Goal: Task Accomplishment & Management: Manage account settings

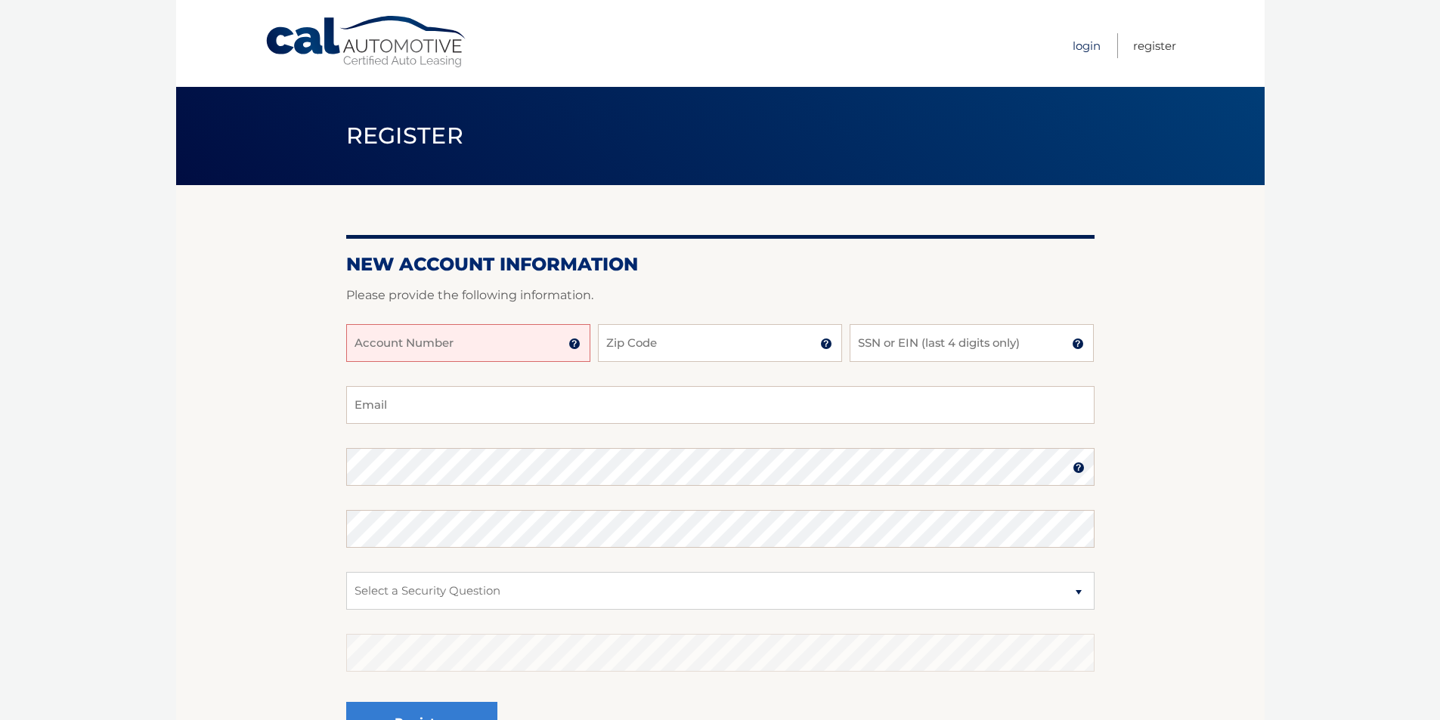
click at [1098, 43] on link "Login" at bounding box center [1086, 45] width 28 height 25
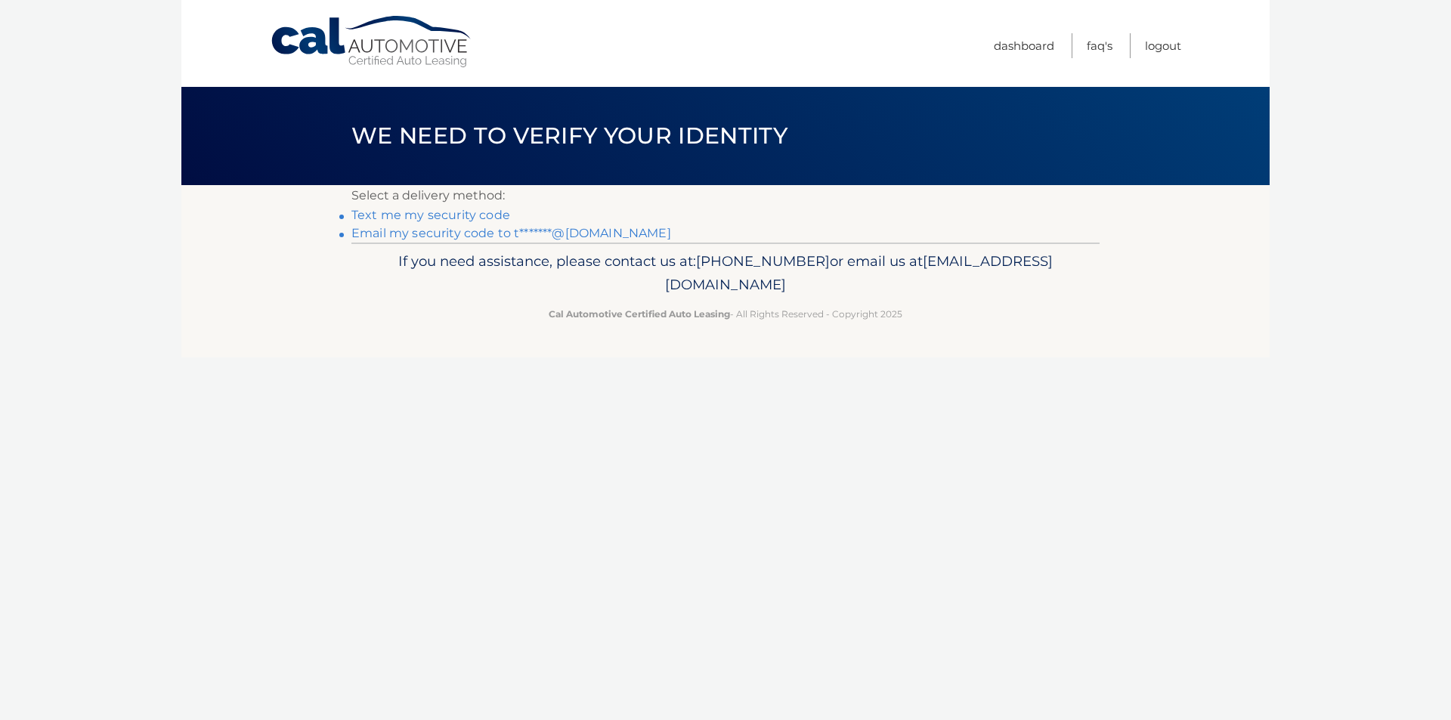
click at [478, 236] on link "Email my security code to t*******@yahoo.com" at bounding box center [511, 233] width 320 height 14
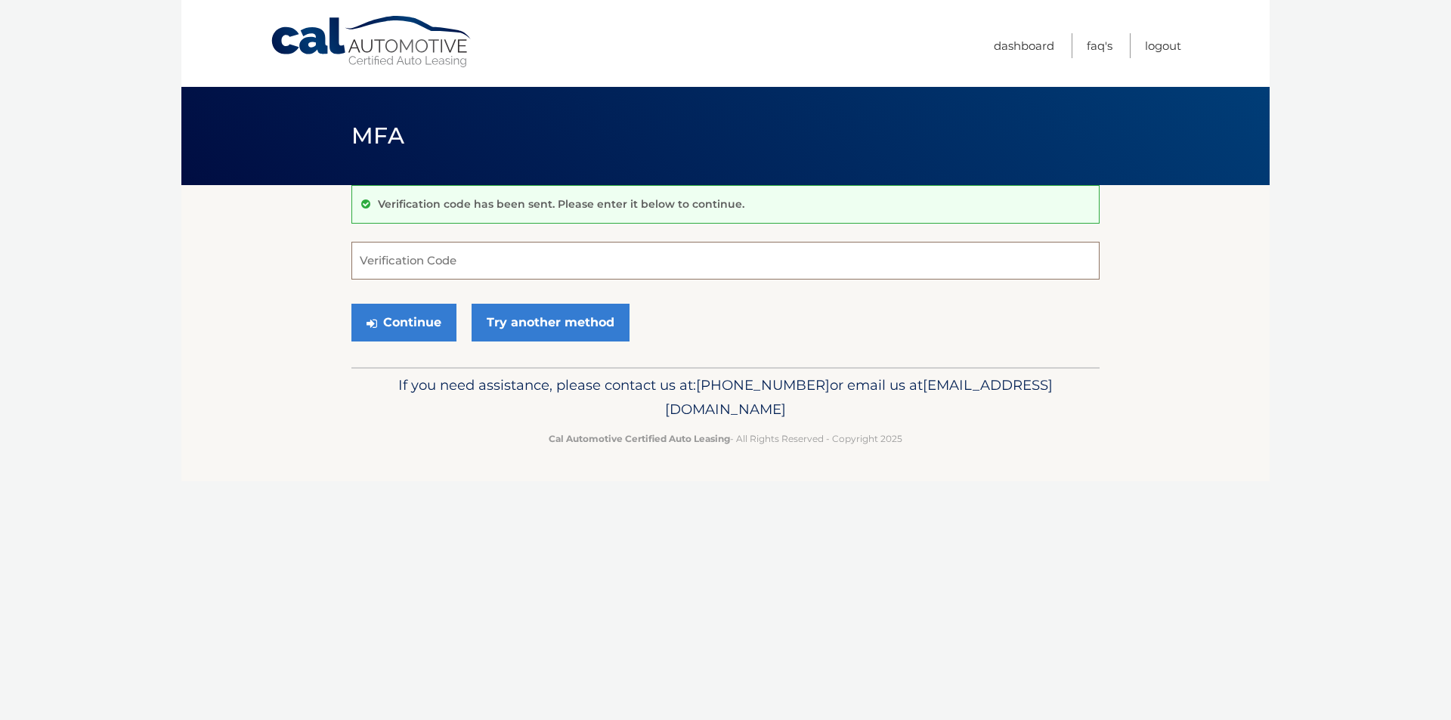
click at [472, 261] on input "Verification Code" at bounding box center [725, 261] width 748 height 38
paste input "554114"
click at [419, 307] on button "Continue" at bounding box center [403, 323] width 105 height 38
click at [427, 320] on button "Continue" at bounding box center [403, 323] width 105 height 38
click at [427, 268] on input "554114" at bounding box center [725, 261] width 748 height 38
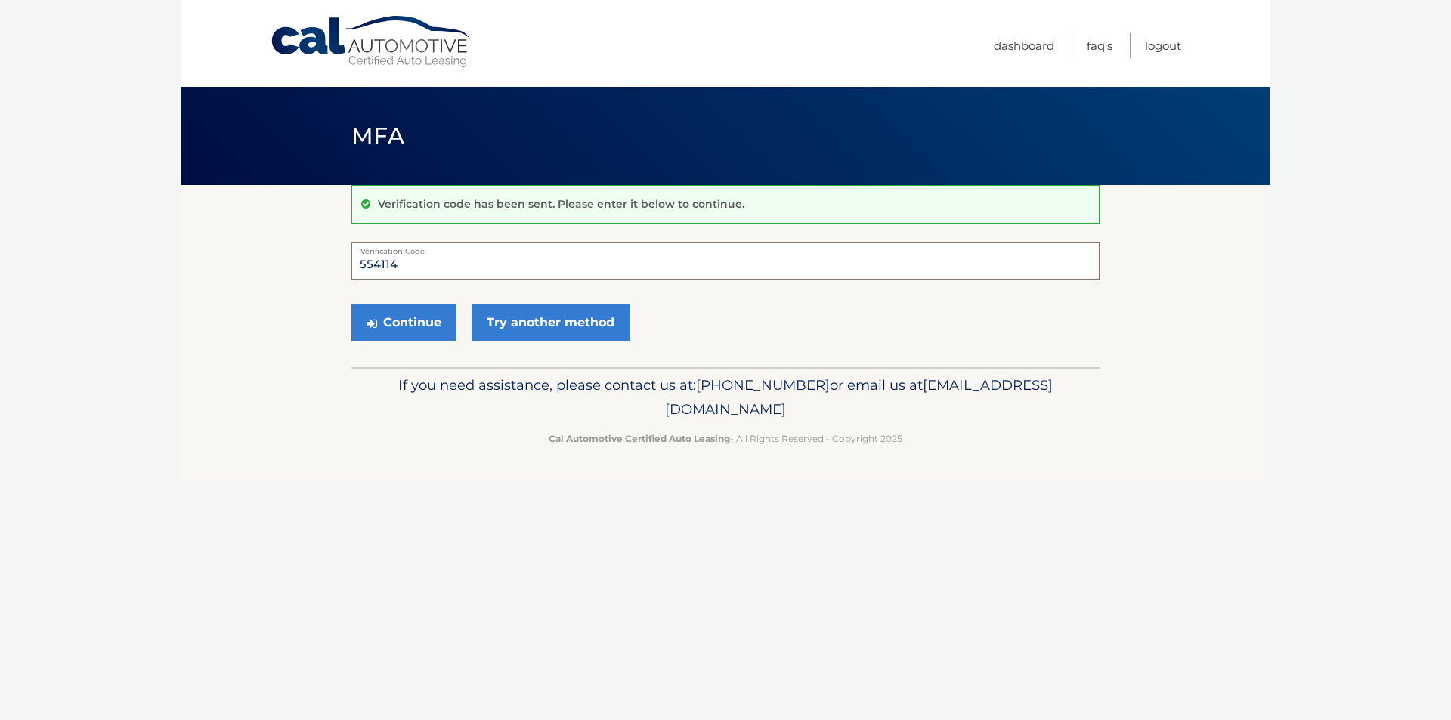
type input "554114"
click at [351, 304] on button "Continue" at bounding box center [403, 323] width 105 height 38
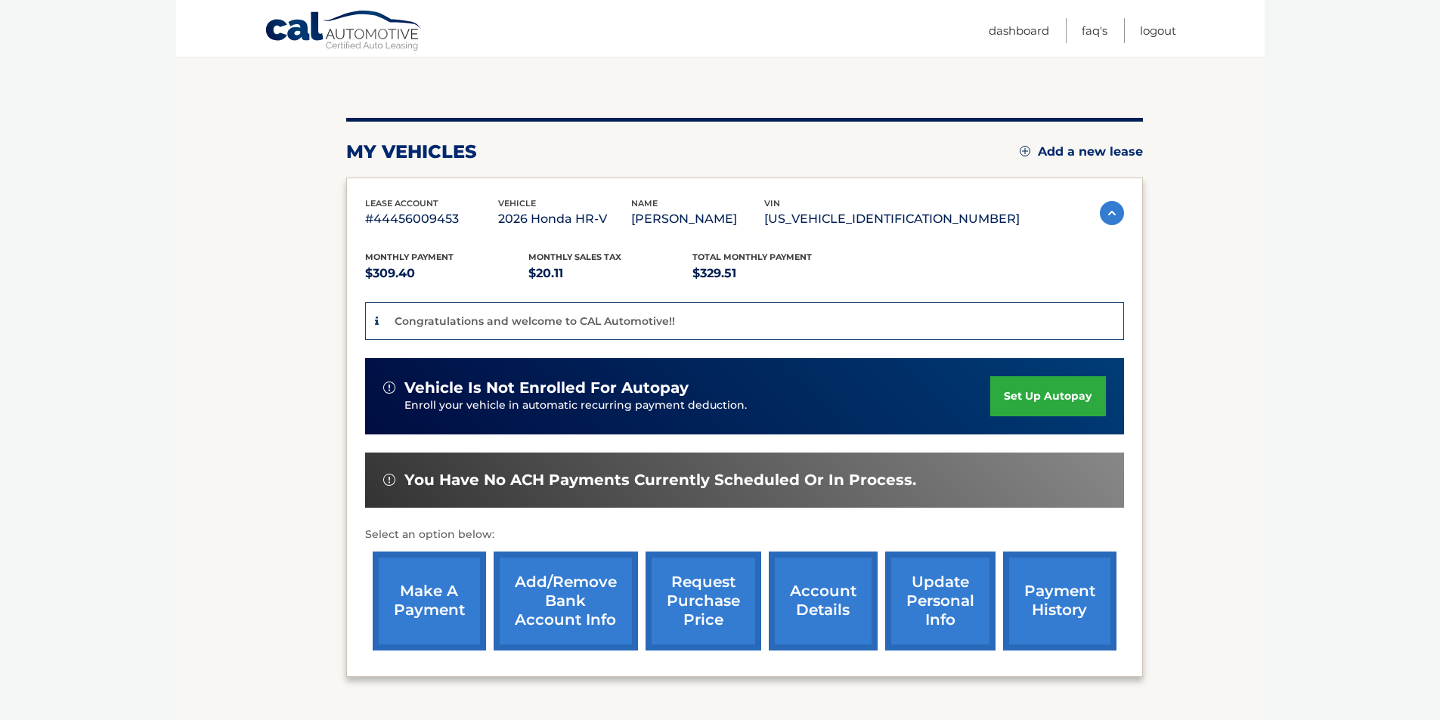
scroll to position [151, 0]
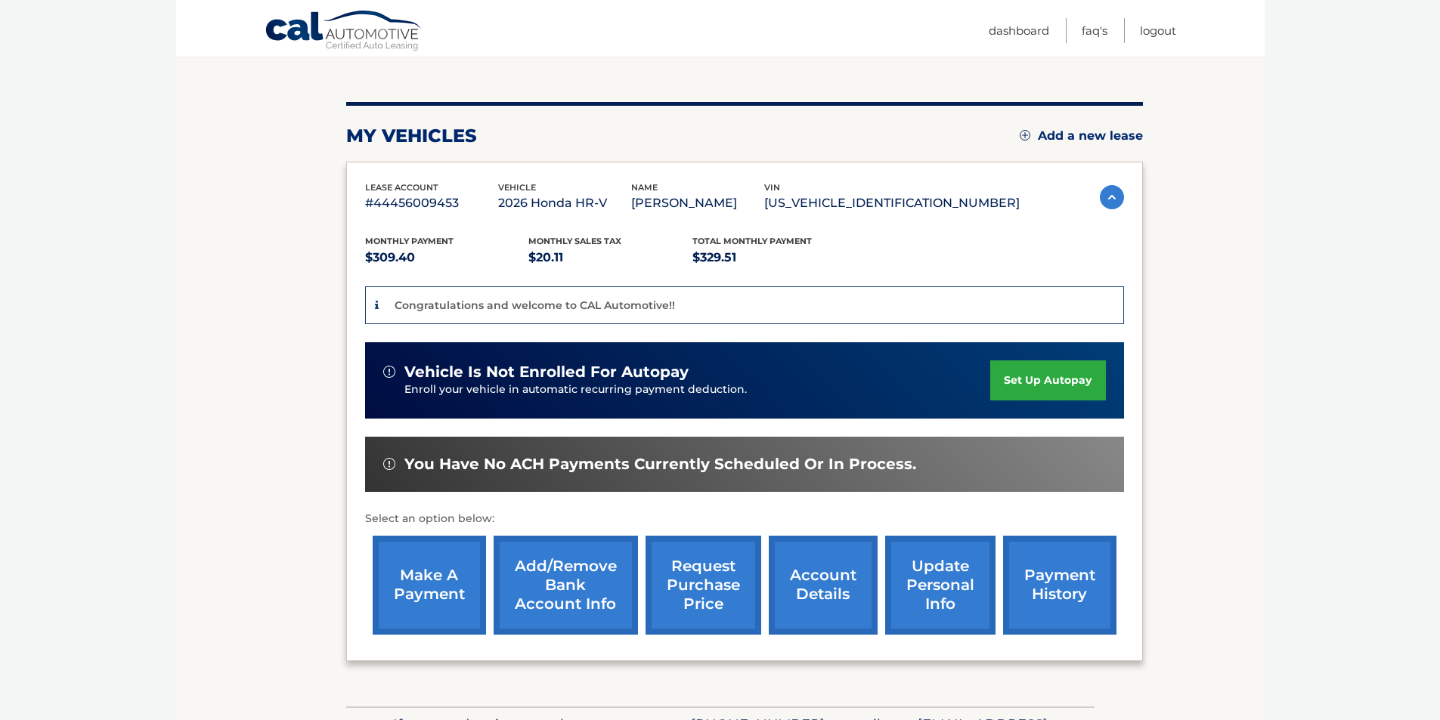
click at [942, 581] on link "update personal info" at bounding box center [940, 585] width 110 height 99
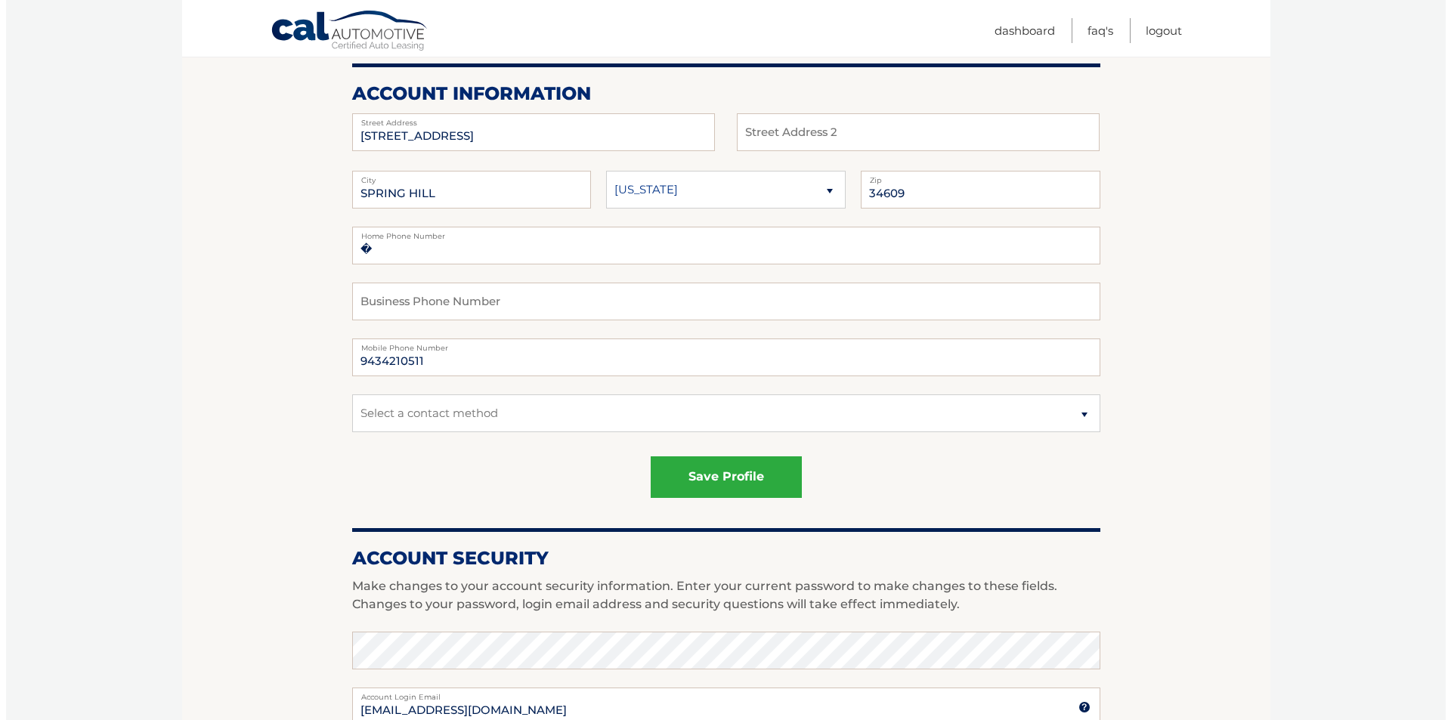
scroll to position [227, 0]
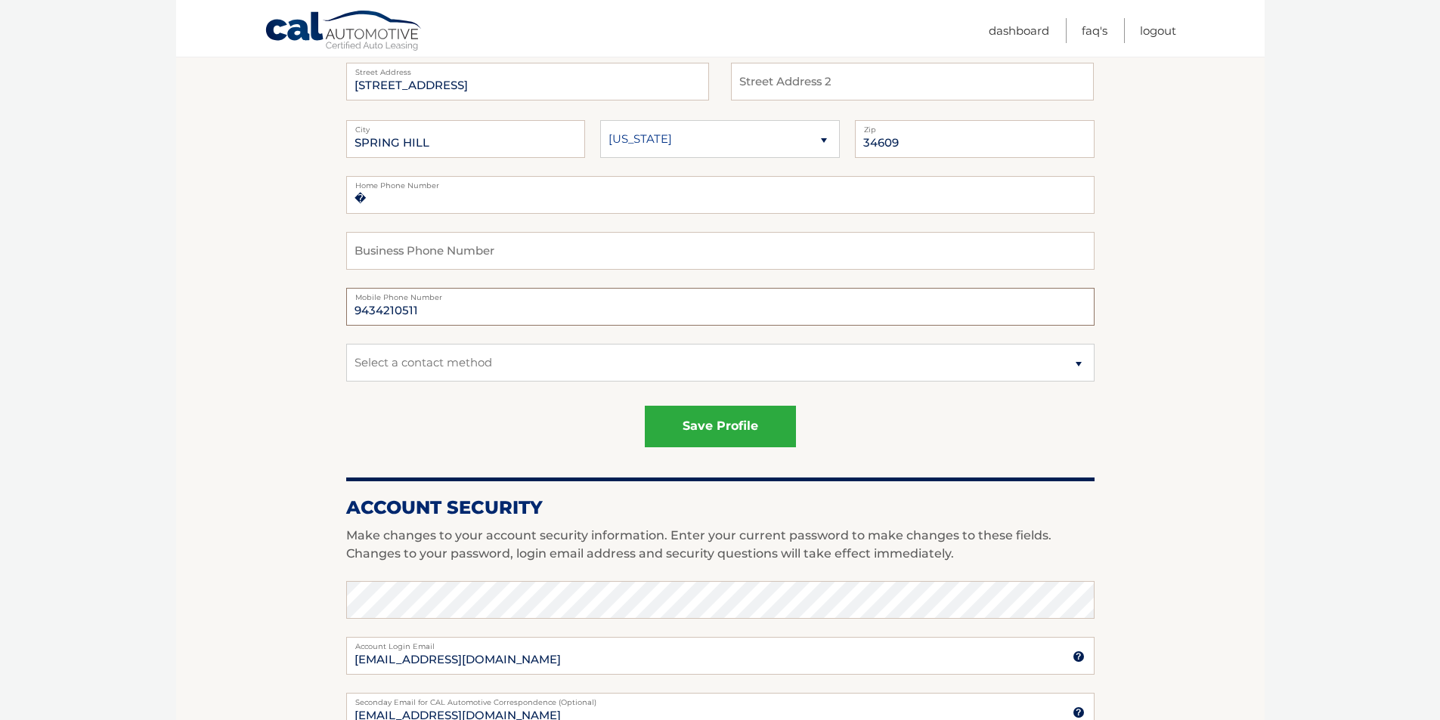
drag, startPoint x: 426, startPoint y: 308, endPoint x: 348, endPoint y: 300, distance: 79.0
click at [348, 300] on div "9434210511 Mobile Phone Number" at bounding box center [720, 307] width 748 height 38
type input "3523466427"
click at [1085, 378] on select "Select a contact method Mobile Home" at bounding box center [720, 363] width 748 height 38
select select "1"
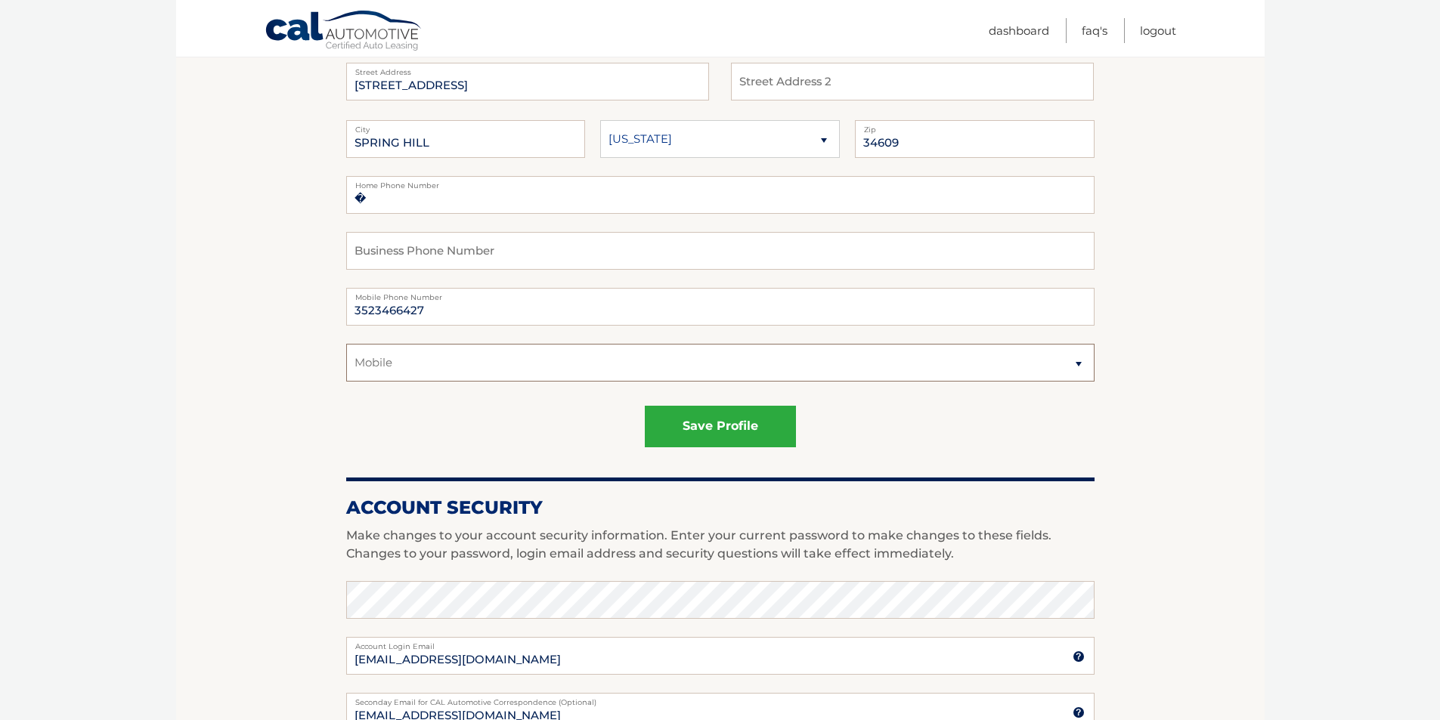
click at [346, 344] on select "Select a contact method Mobile Home" at bounding box center [720, 363] width 748 height 38
click at [676, 432] on button "save profile" at bounding box center [720, 427] width 151 height 42
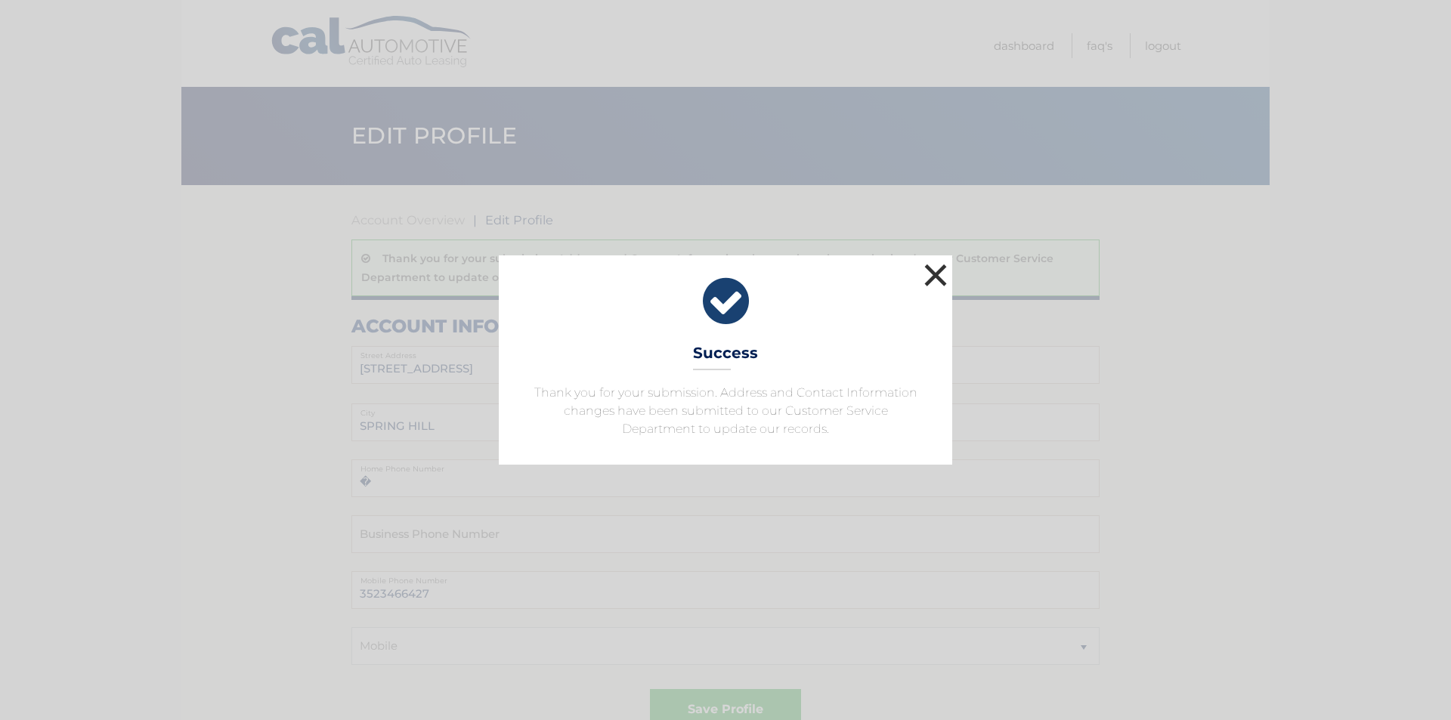
click at [930, 279] on button "×" at bounding box center [936, 275] width 30 height 30
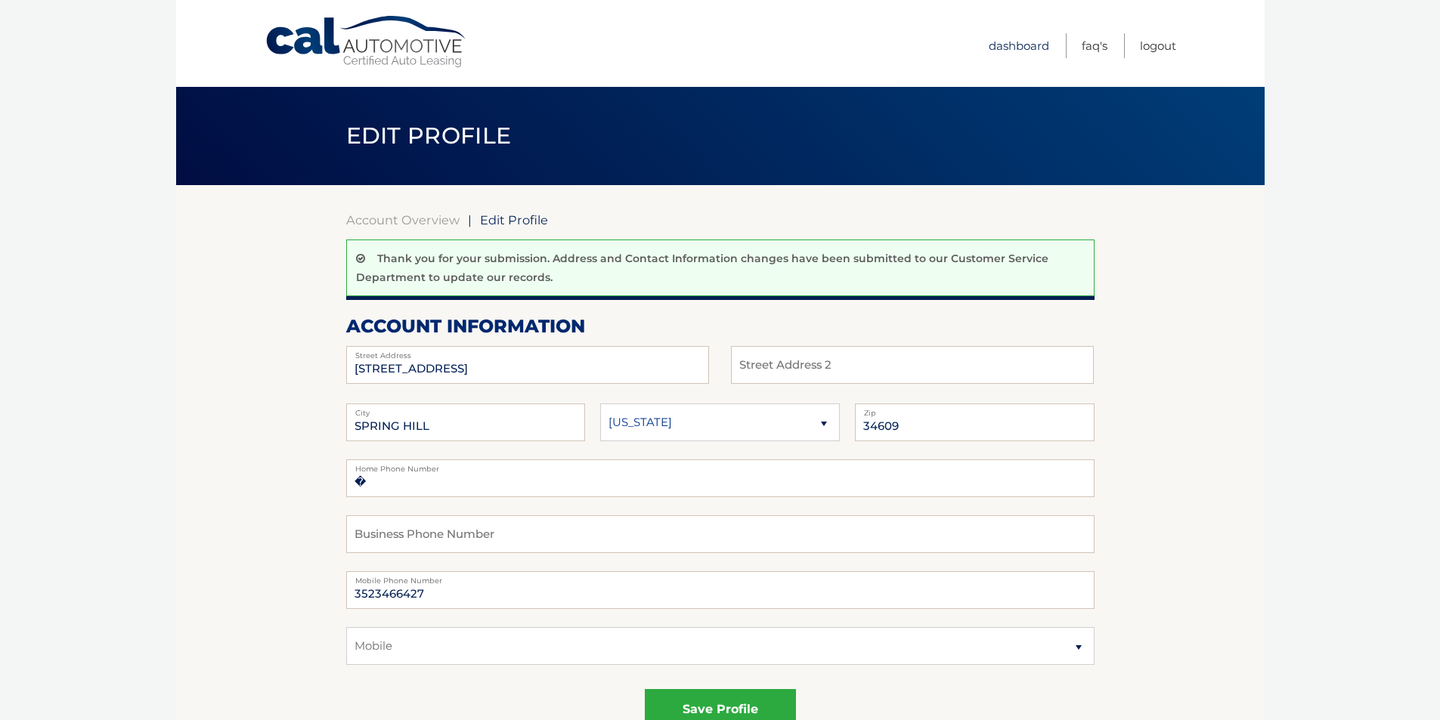
click at [1012, 57] on link "Dashboard" at bounding box center [1019, 45] width 60 height 25
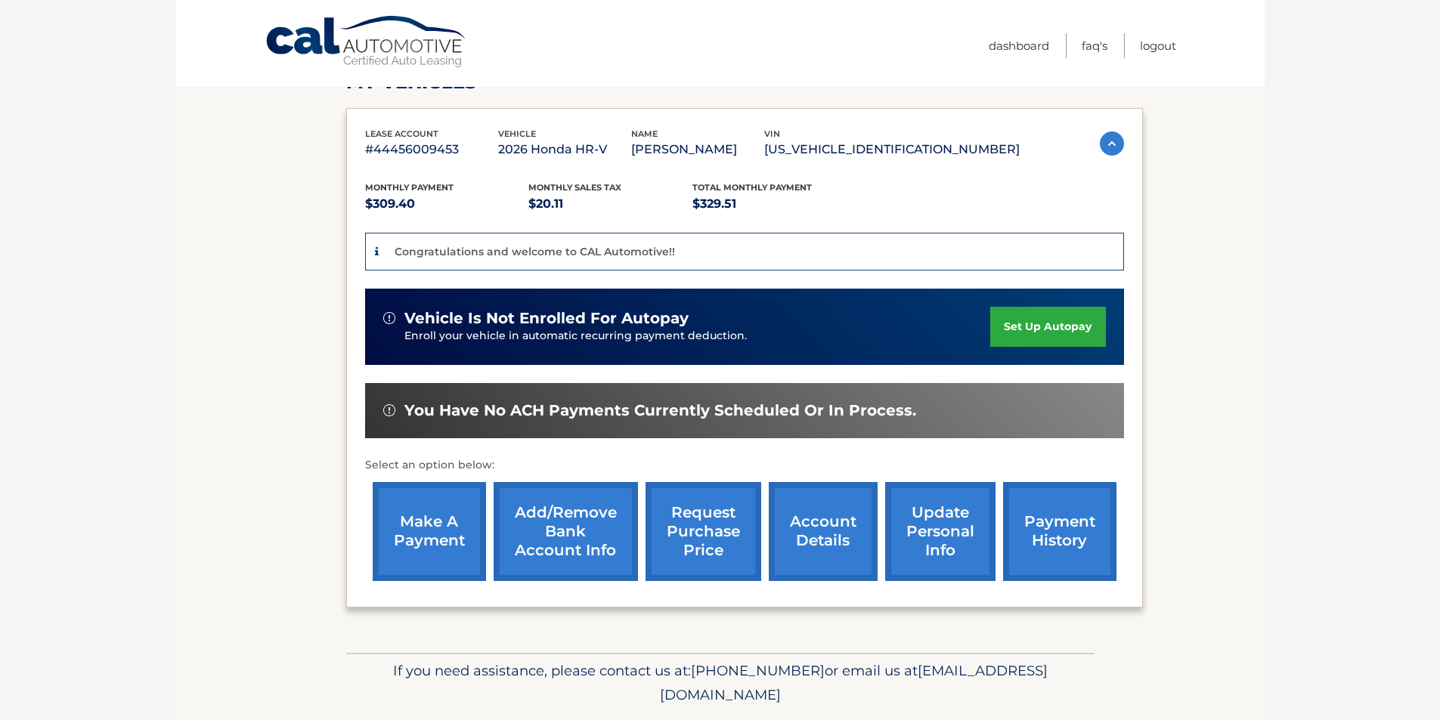
scroll to position [252, 0]
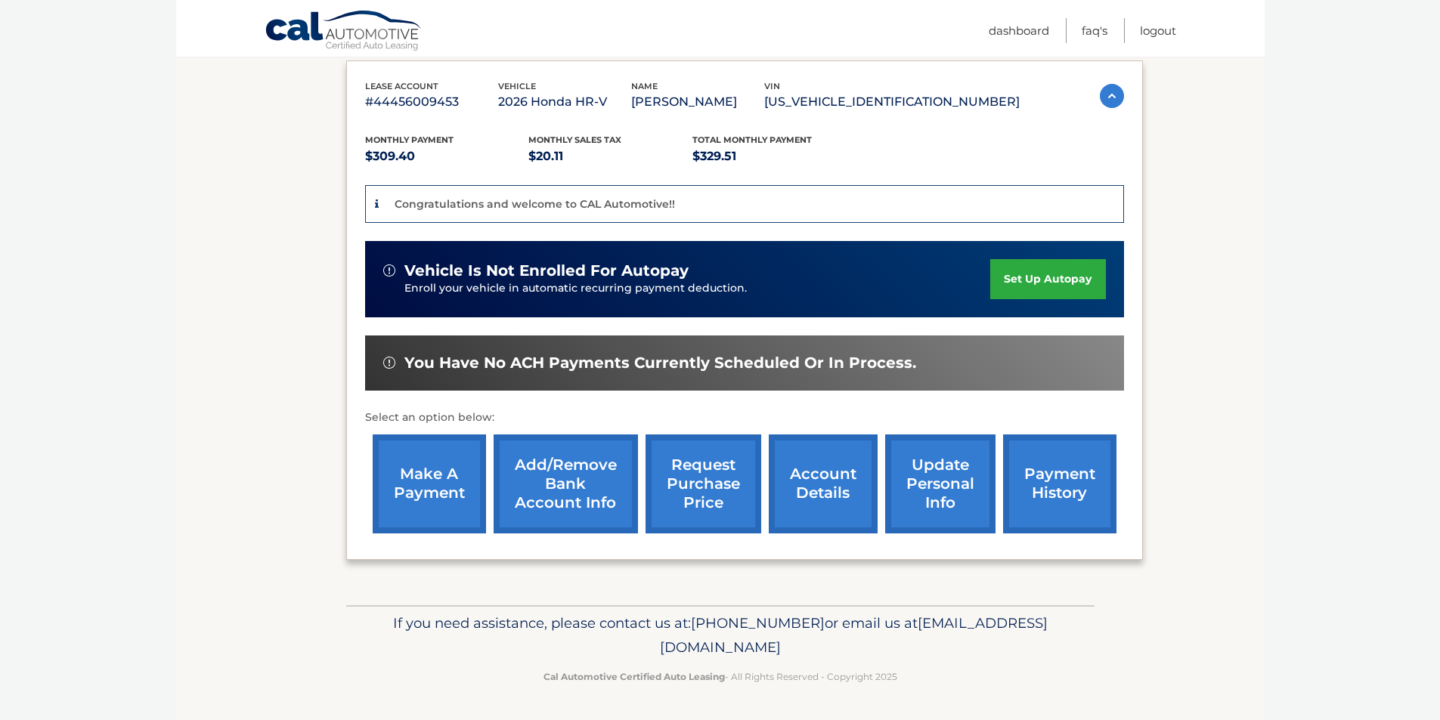
click at [1054, 282] on link "set up autopay" at bounding box center [1047, 279] width 115 height 40
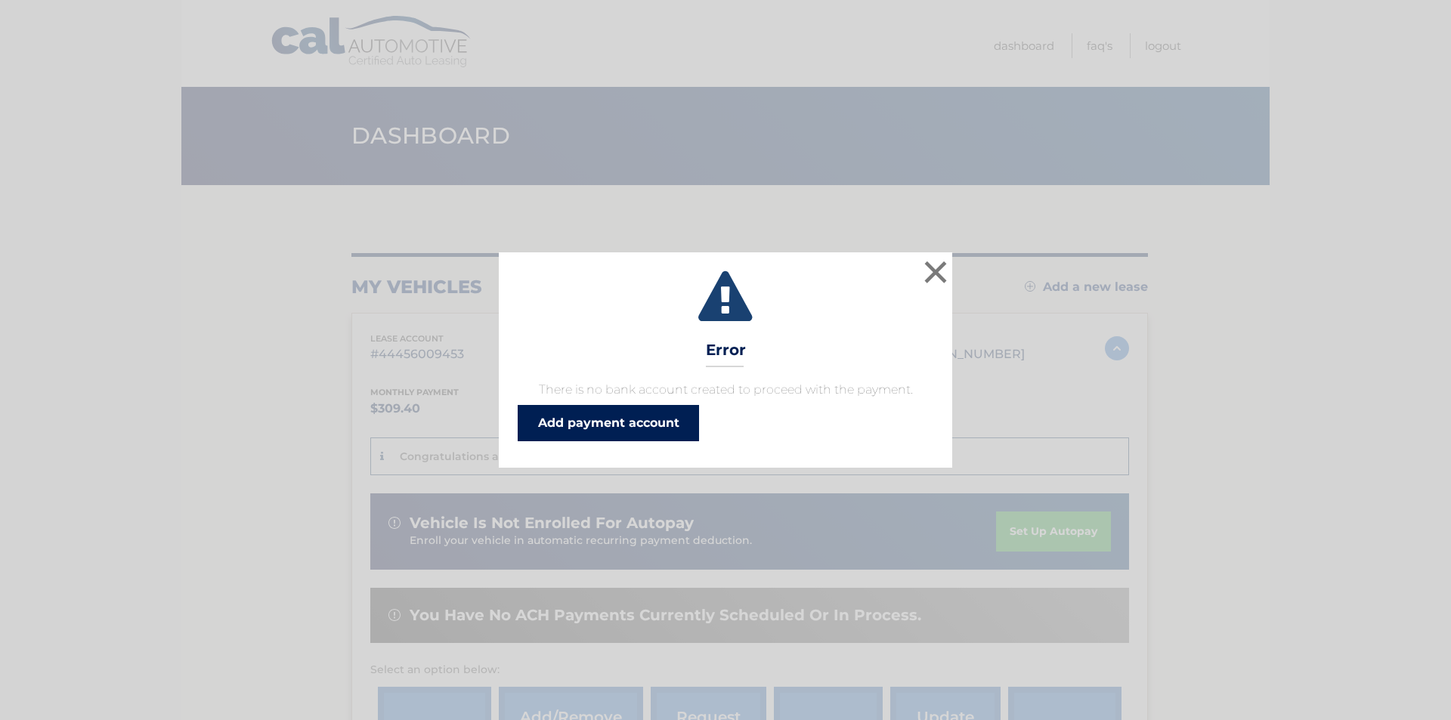
click at [636, 425] on link "Add payment account" at bounding box center [608, 423] width 181 height 36
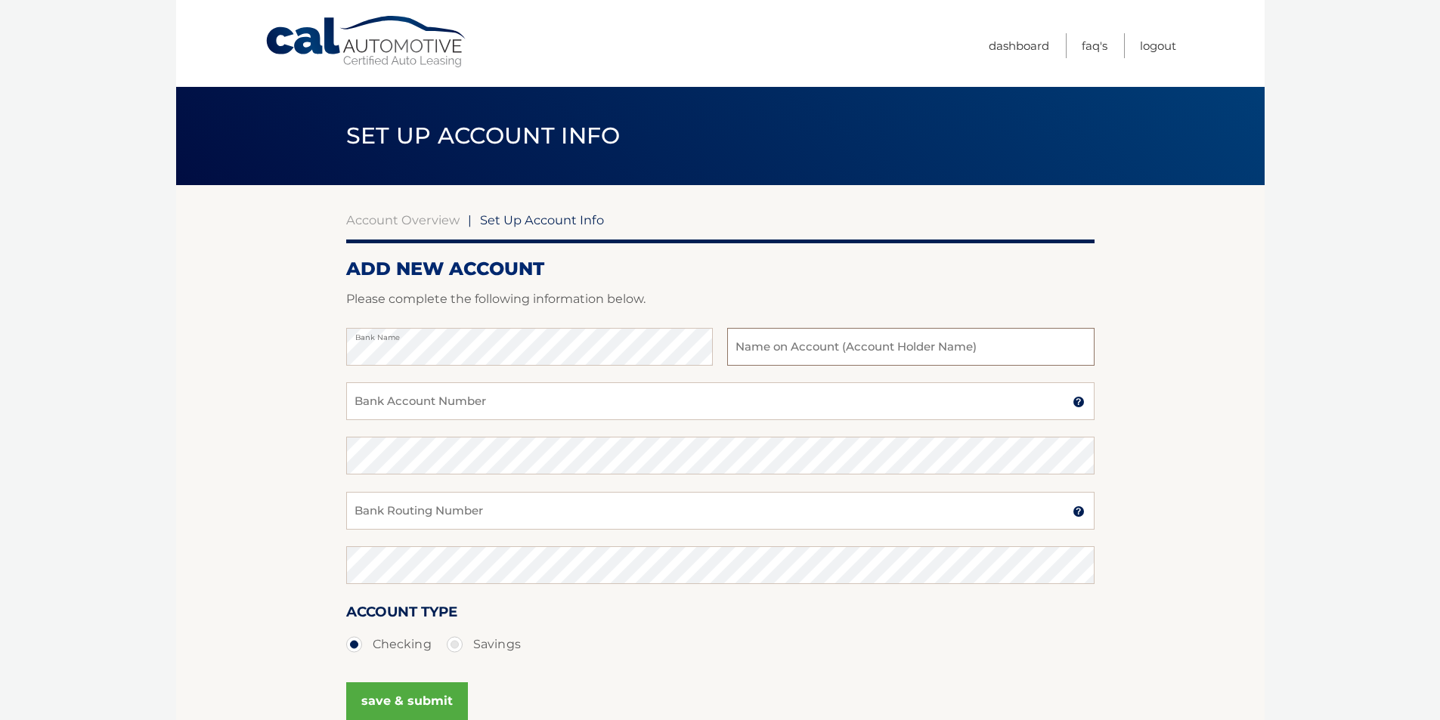
click at [758, 357] on input "text" at bounding box center [910, 347] width 367 height 38
type input "[PERSON_NAME]"
click at [487, 397] on input "Bank Account Number" at bounding box center [720, 401] width 748 height 38
type input "229004963047"
click at [489, 503] on input "Bank Routing Number" at bounding box center [720, 511] width 748 height 38
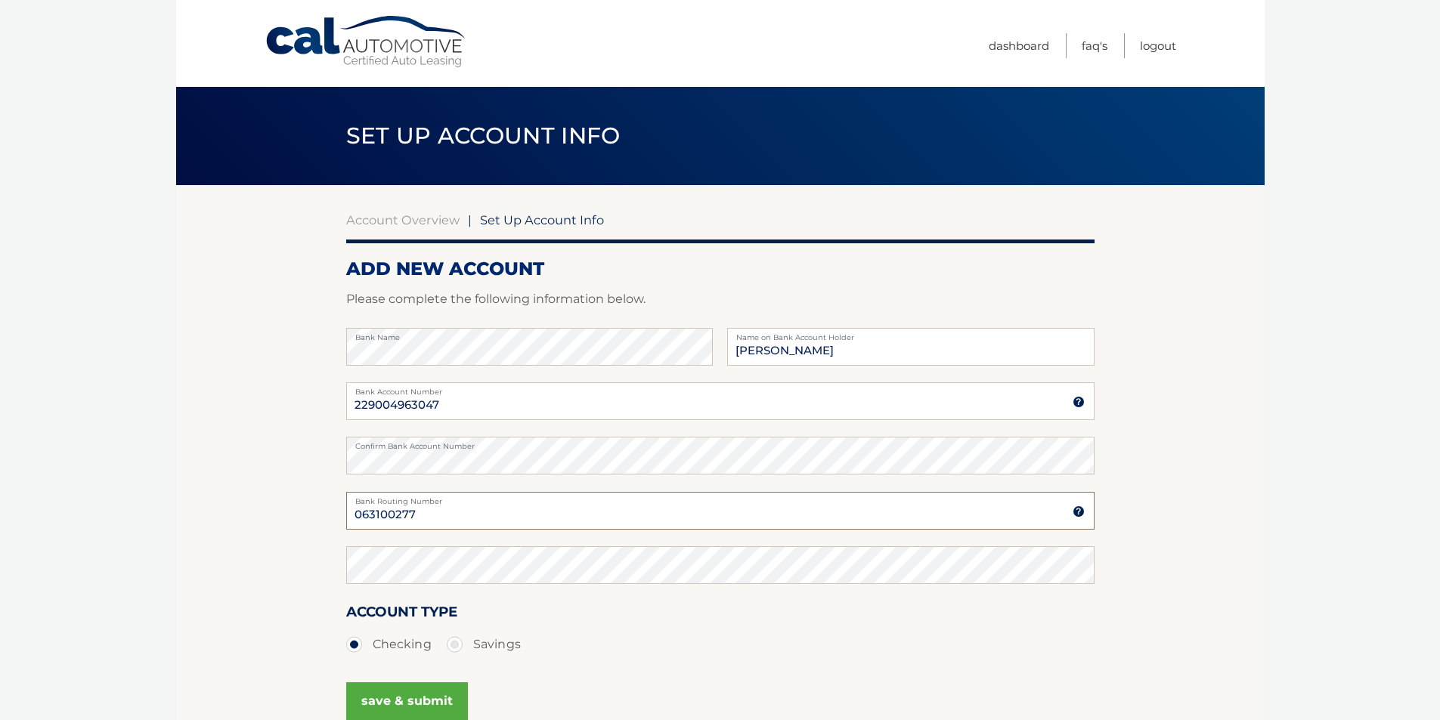
type input "063100277"
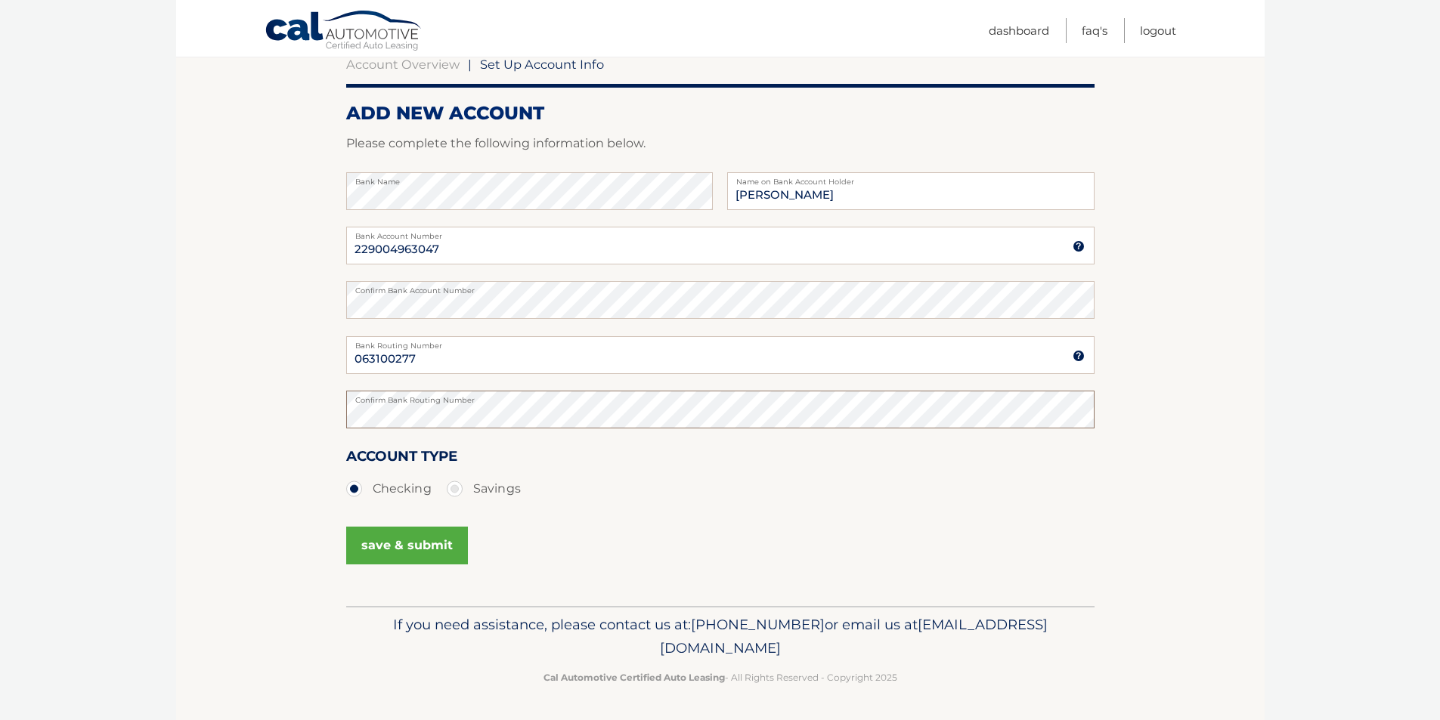
scroll to position [156, 0]
click at [436, 547] on button "save & submit" at bounding box center [407, 545] width 122 height 38
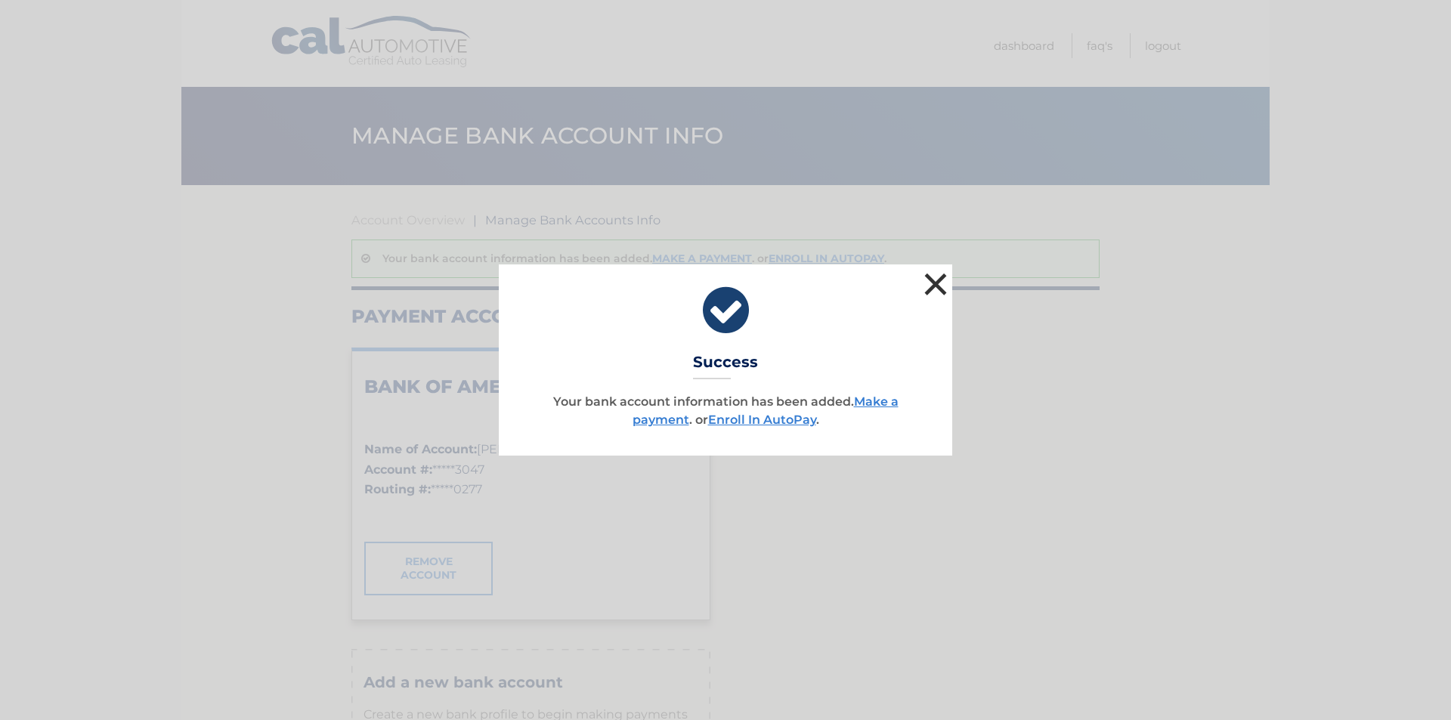
click at [944, 292] on button "×" at bounding box center [936, 284] width 30 height 30
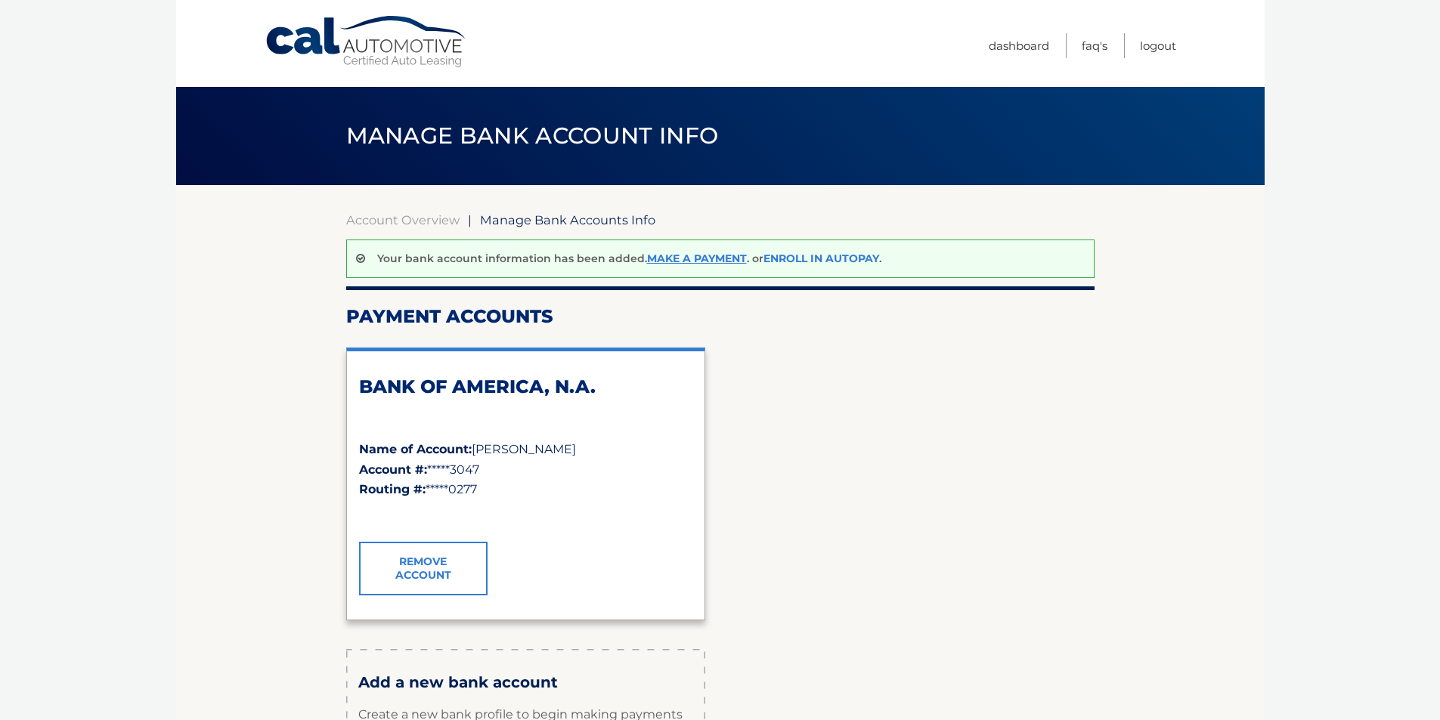
click at [857, 263] on link "Enroll In AutoPay" at bounding box center [821, 259] width 116 height 14
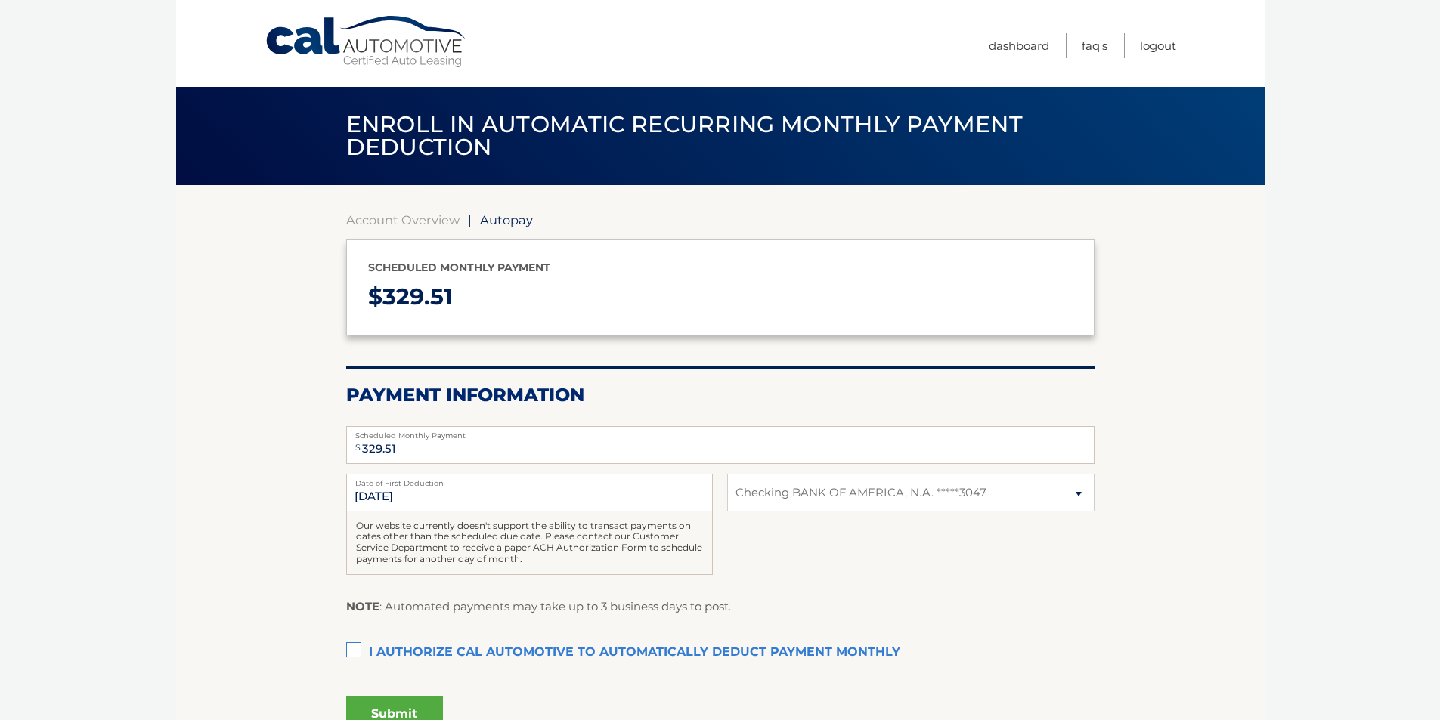
select select "MDQ4MTEwYmEtMjc0Zi00MjhlLTkwNjItYTk1N2UyNWM0MmY2"
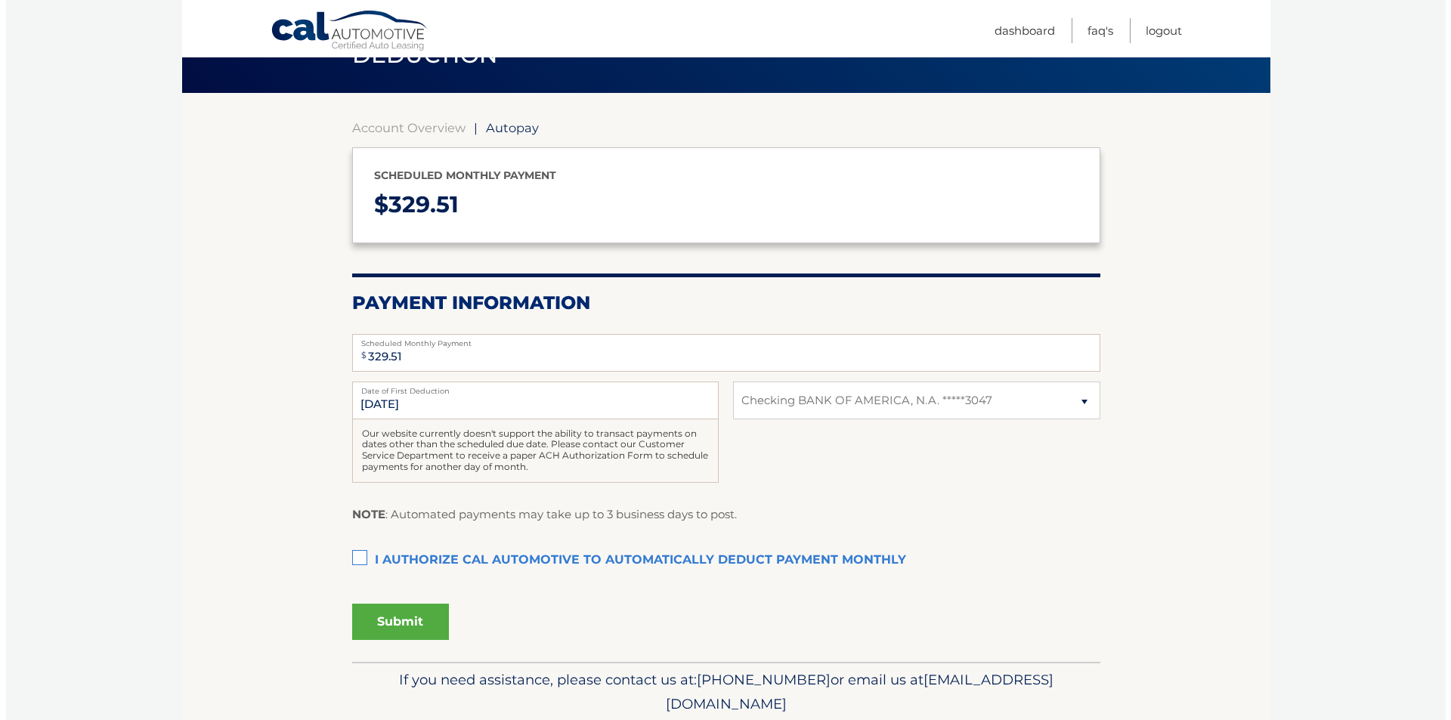
scroll to position [148, 0]
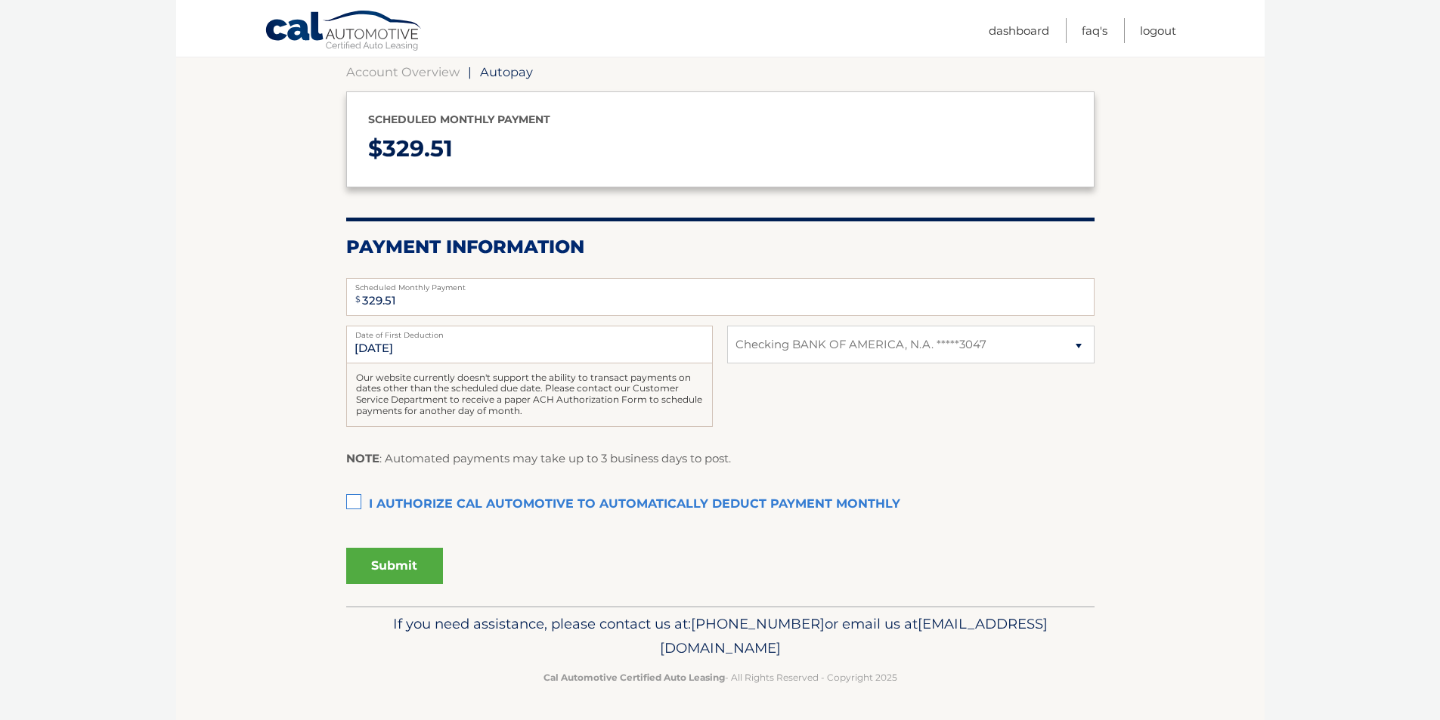
click at [354, 503] on label "I authorize cal automotive to automatically deduct payment monthly This checkbo…" at bounding box center [720, 505] width 748 height 30
click at [0, 0] on input "I authorize cal automotive to automatically deduct payment monthly This checkbo…" at bounding box center [0, 0] width 0 height 0
click at [420, 559] on button "Submit" at bounding box center [394, 566] width 97 height 36
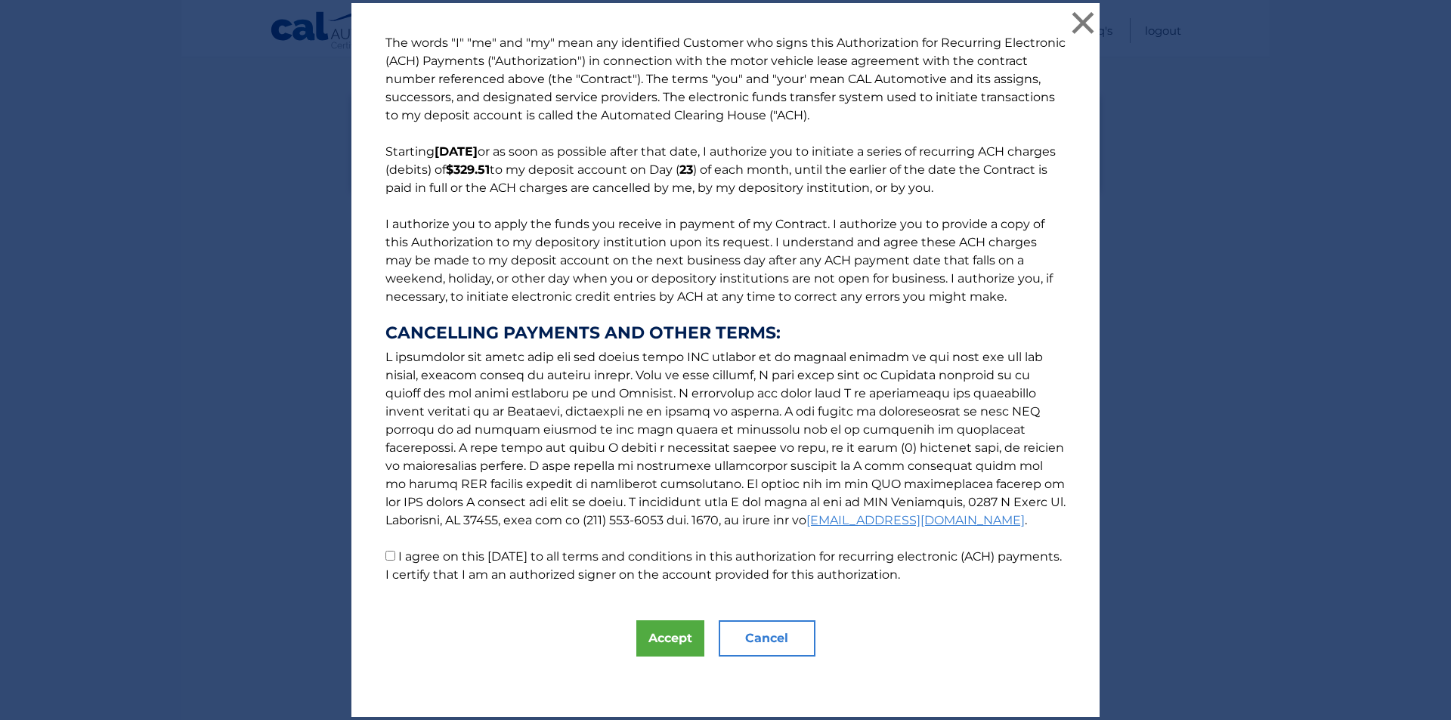
click at [389, 560] on input "I agree on this 09/18/2025 to all terms and conditions in this authorization fo…" at bounding box center [390, 556] width 10 height 10
checkbox input "true"
click at [661, 633] on button "Accept" at bounding box center [670, 639] width 68 height 36
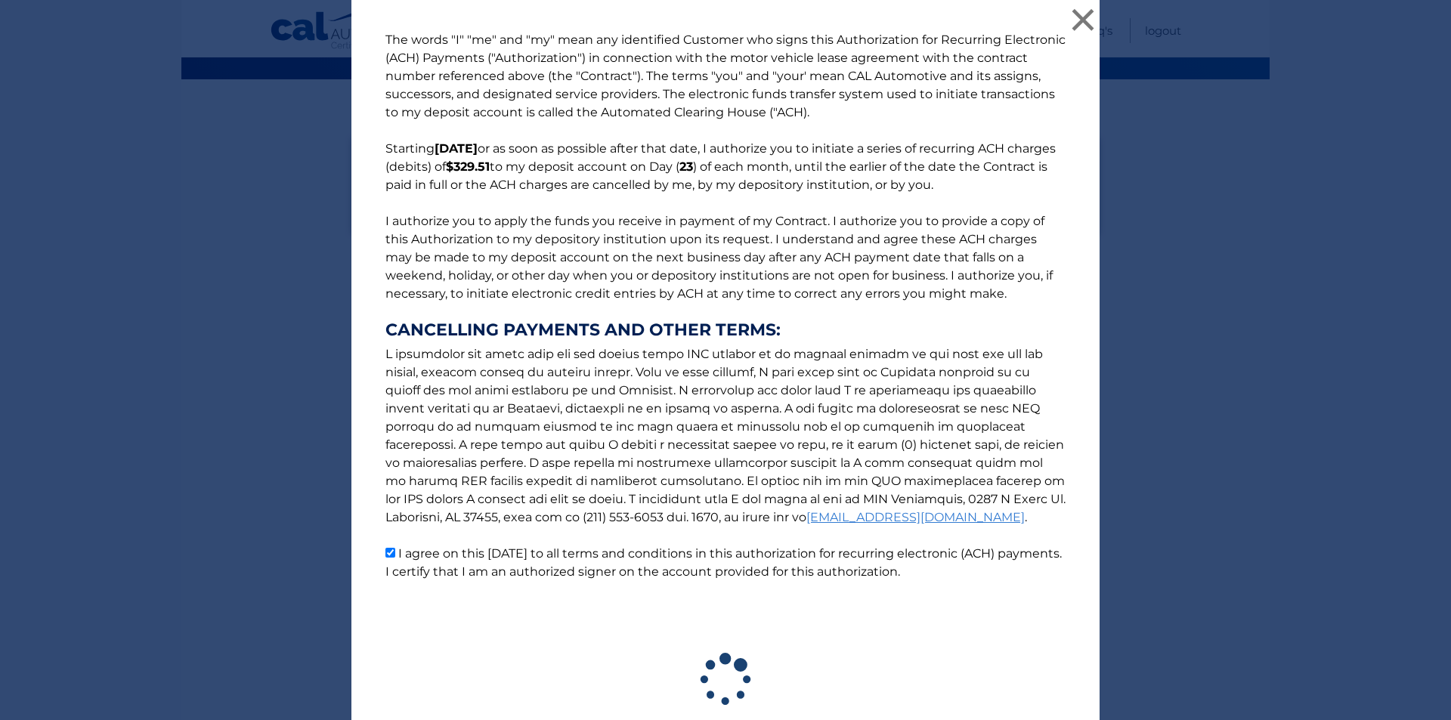
scroll to position [106, 0]
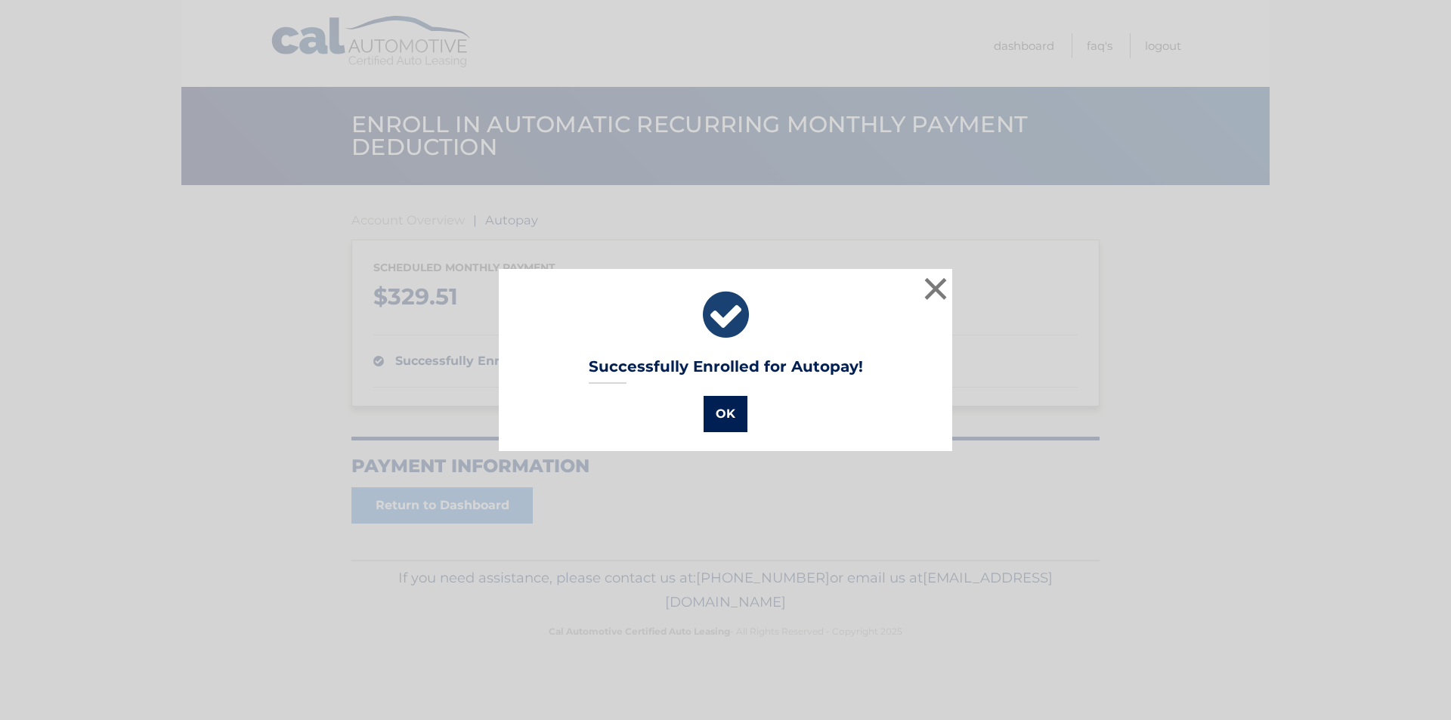
click at [721, 426] on button "OK" at bounding box center [726, 414] width 44 height 36
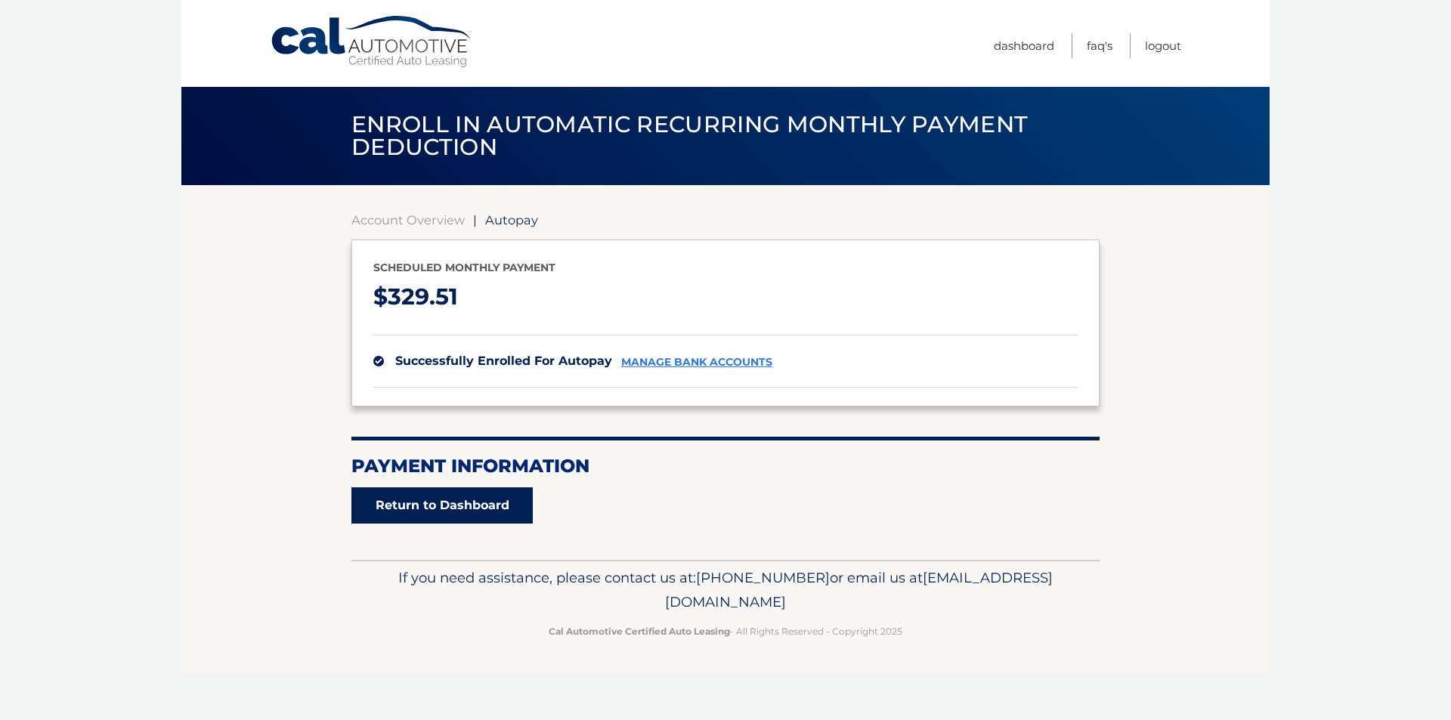
click at [484, 504] on link "Return to Dashboard" at bounding box center [441, 505] width 181 height 36
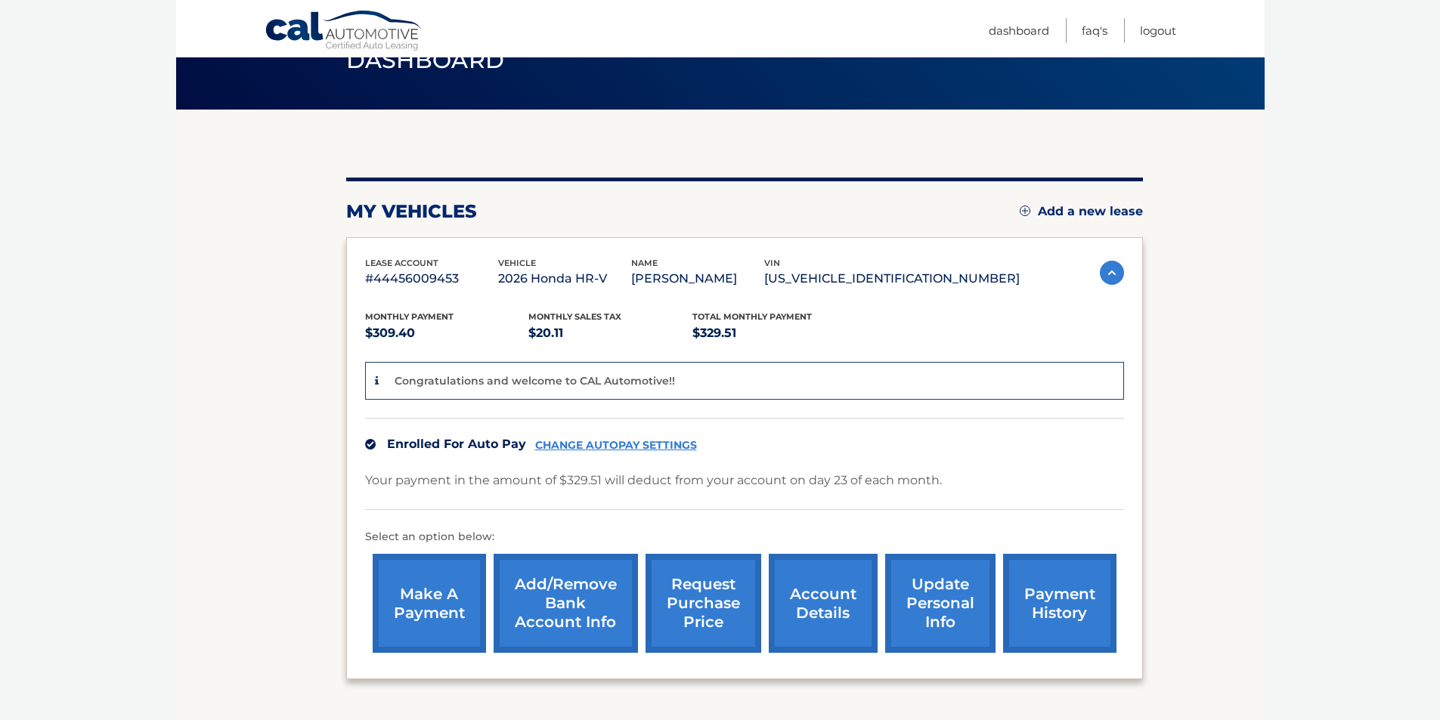
scroll to position [195, 0]
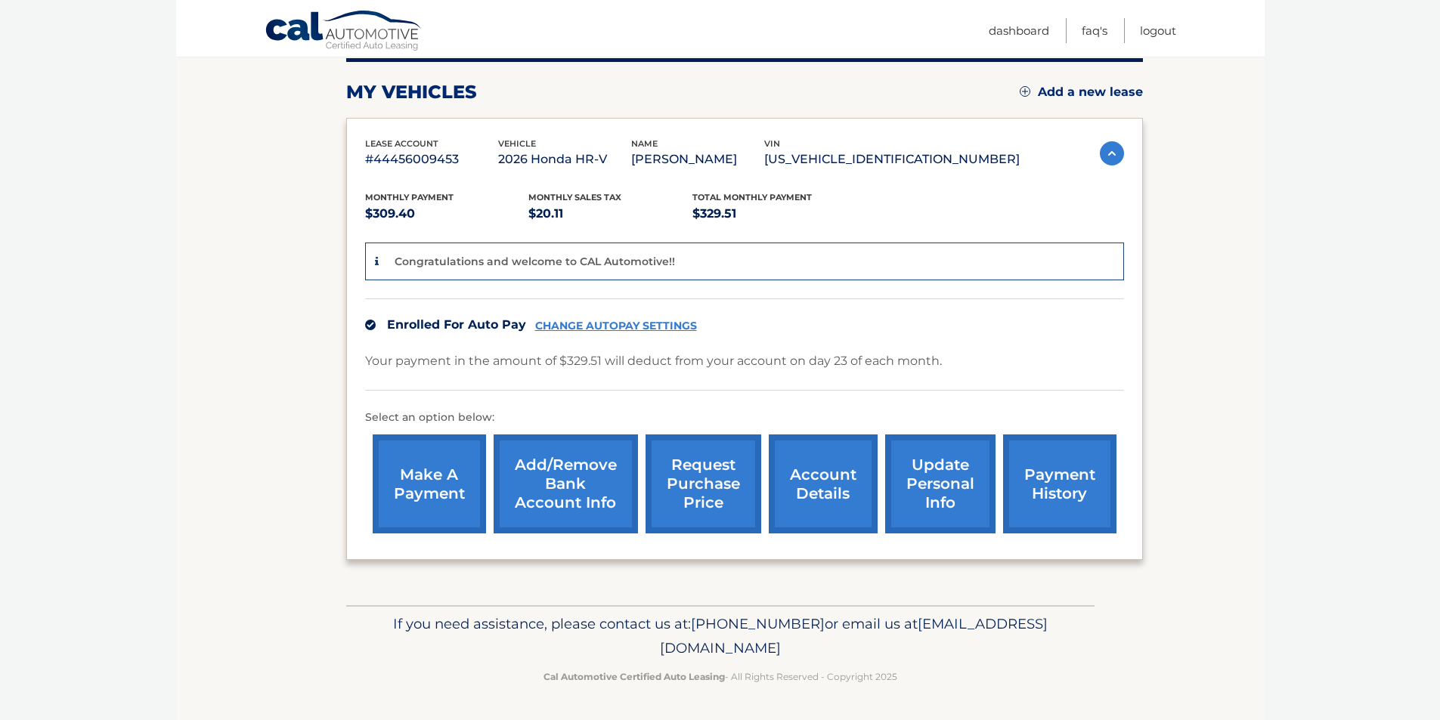
click at [824, 467] on link "account details" at bounding box center [823, 484] width 109 height 99
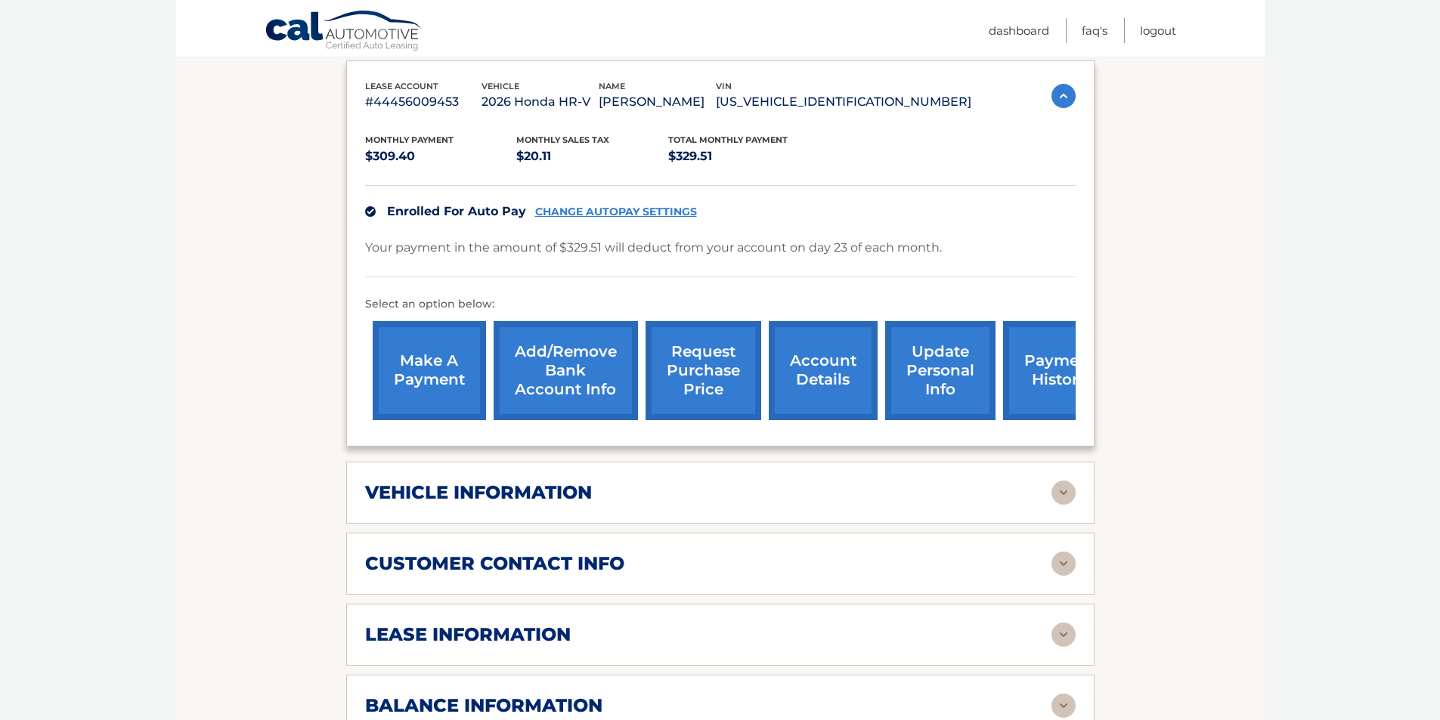
scroll to position [302, 0]
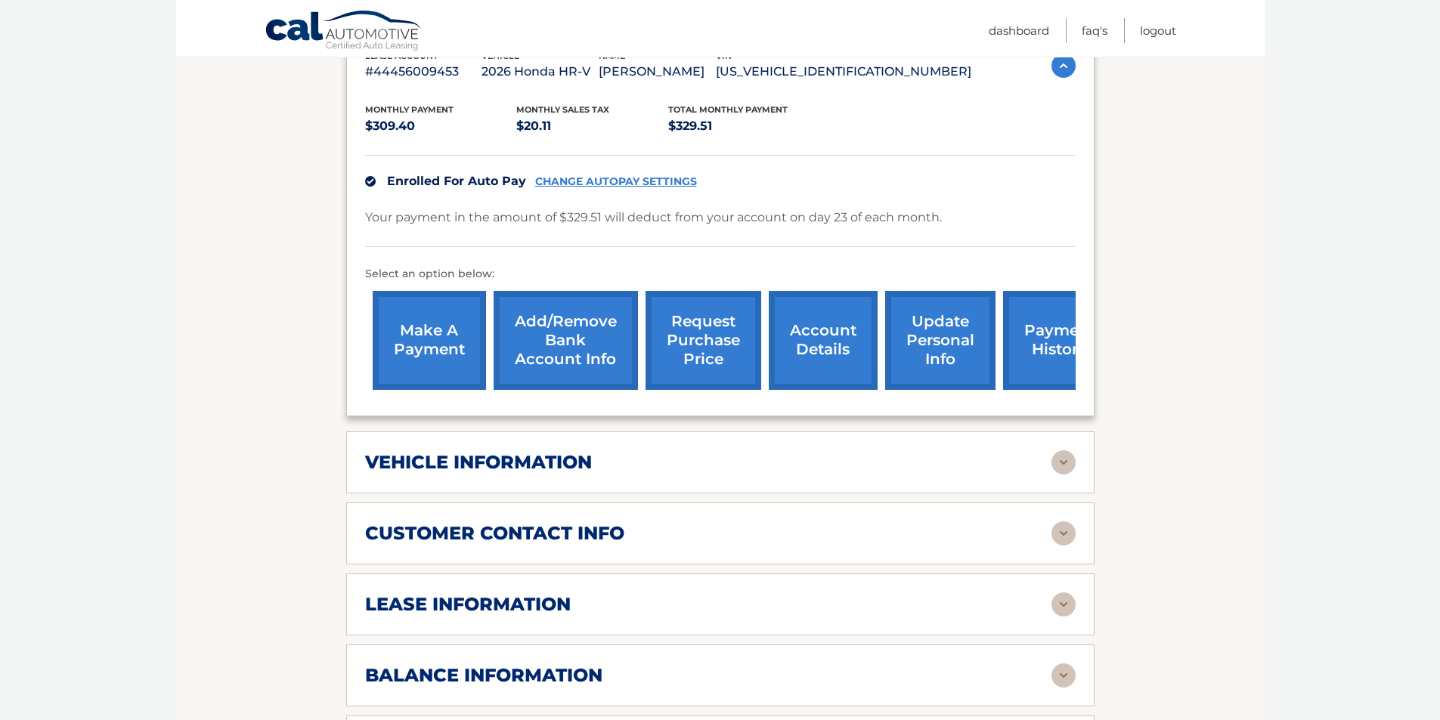
click at [1069, 463] on img at bounding box center [1063, 462] width 24 height 24
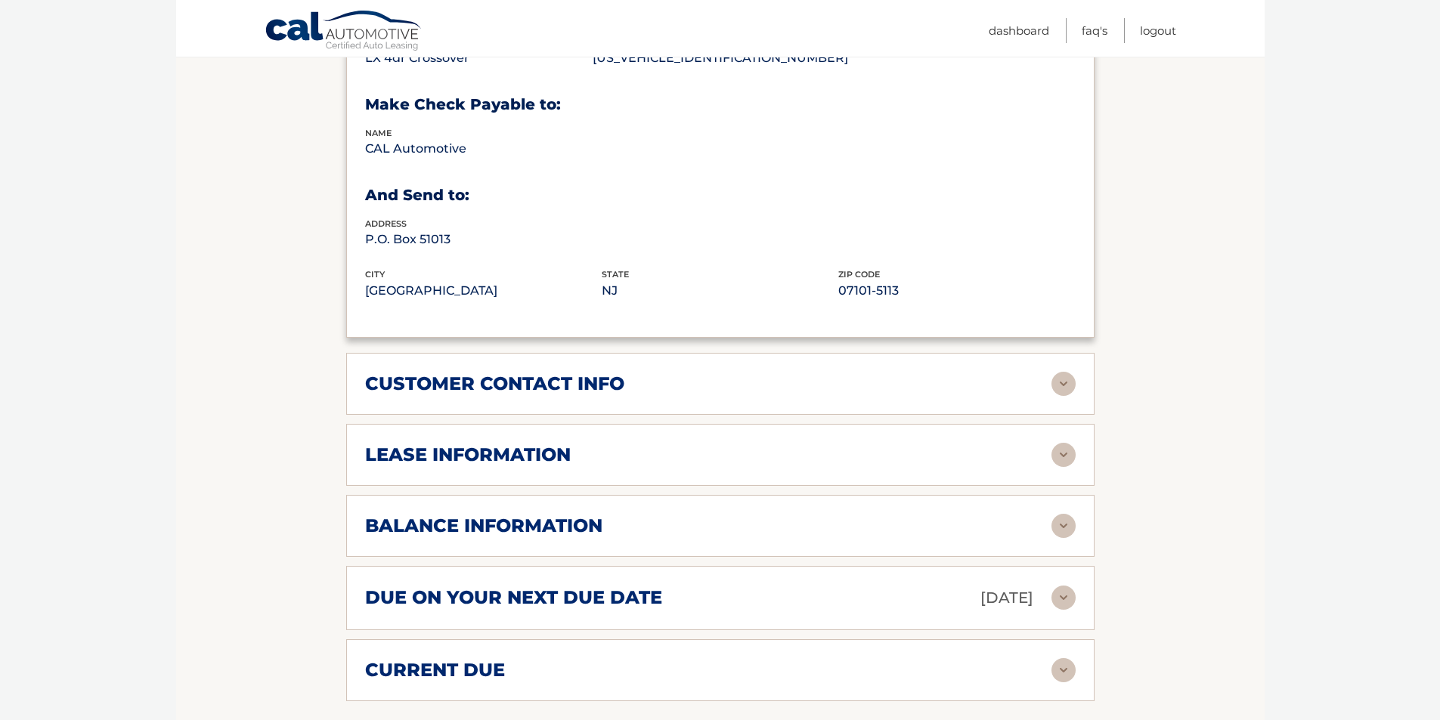
scroll to position [831, 0]
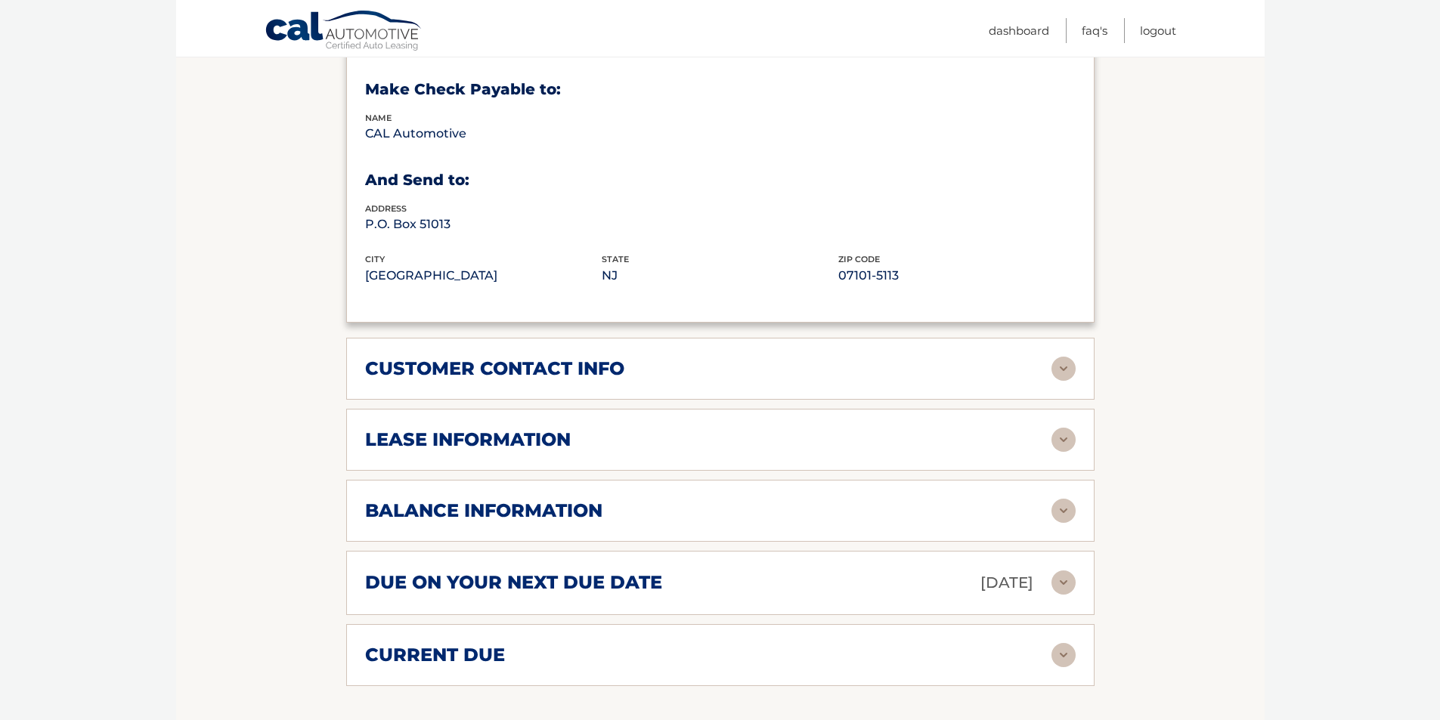
click at [1068, 373] on img at bounding box center [1063, 369] width 24 height 24
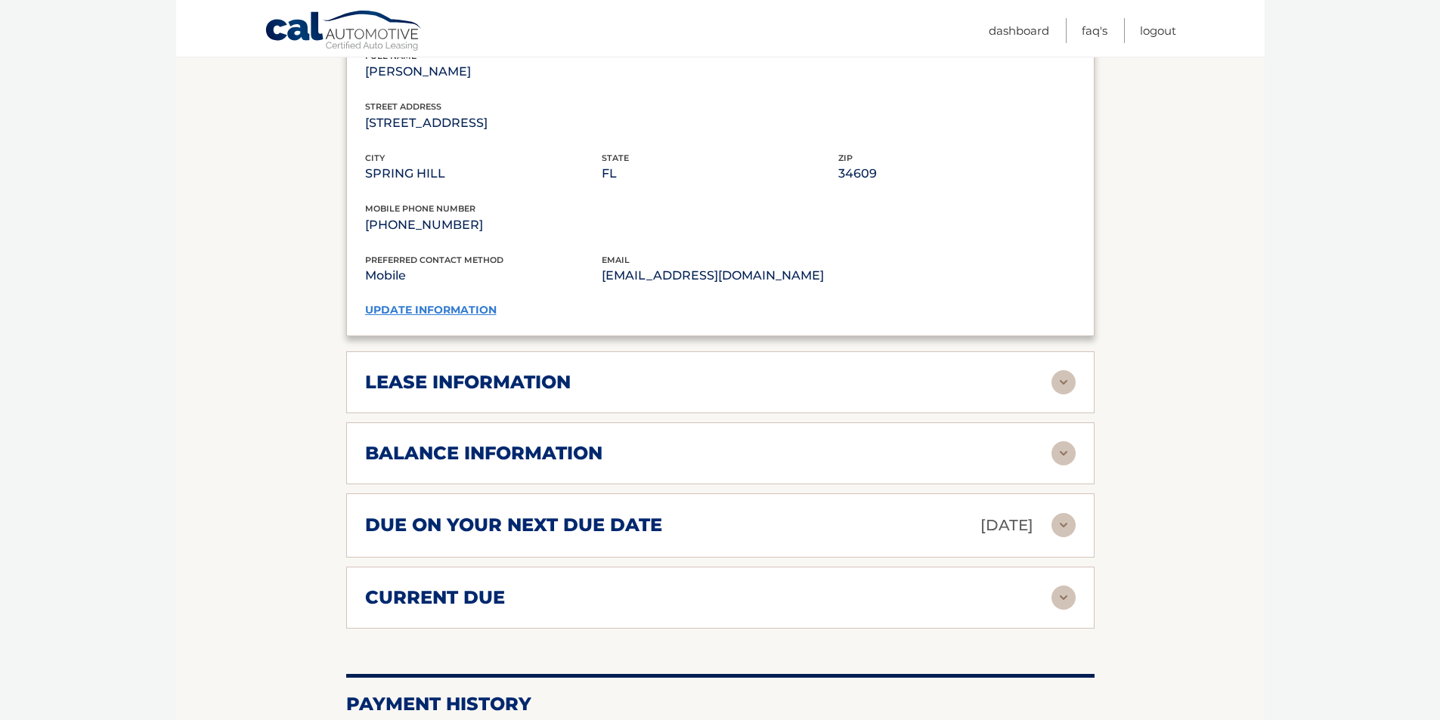
scroll to position [1285, 0]
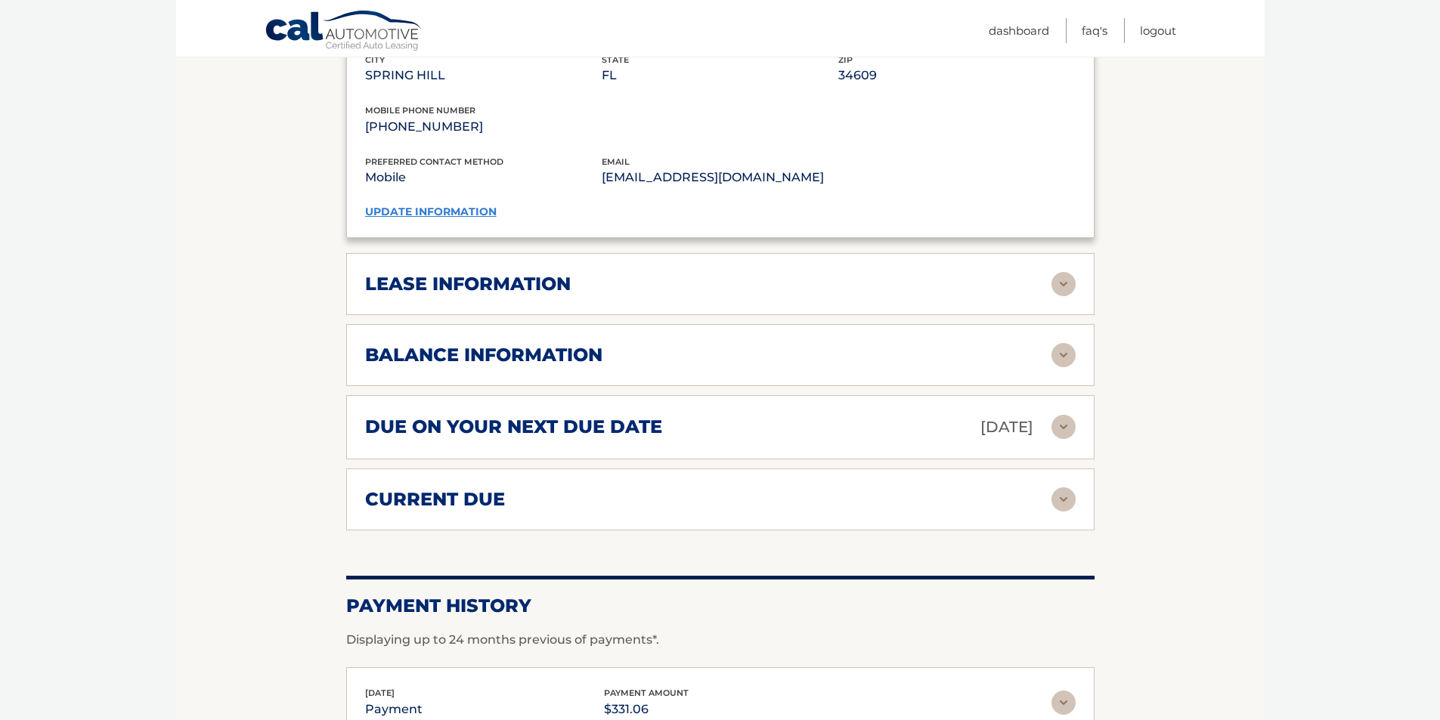
click at [1057, 288] on img at bounding box center [1063, 284] width 24 height 24
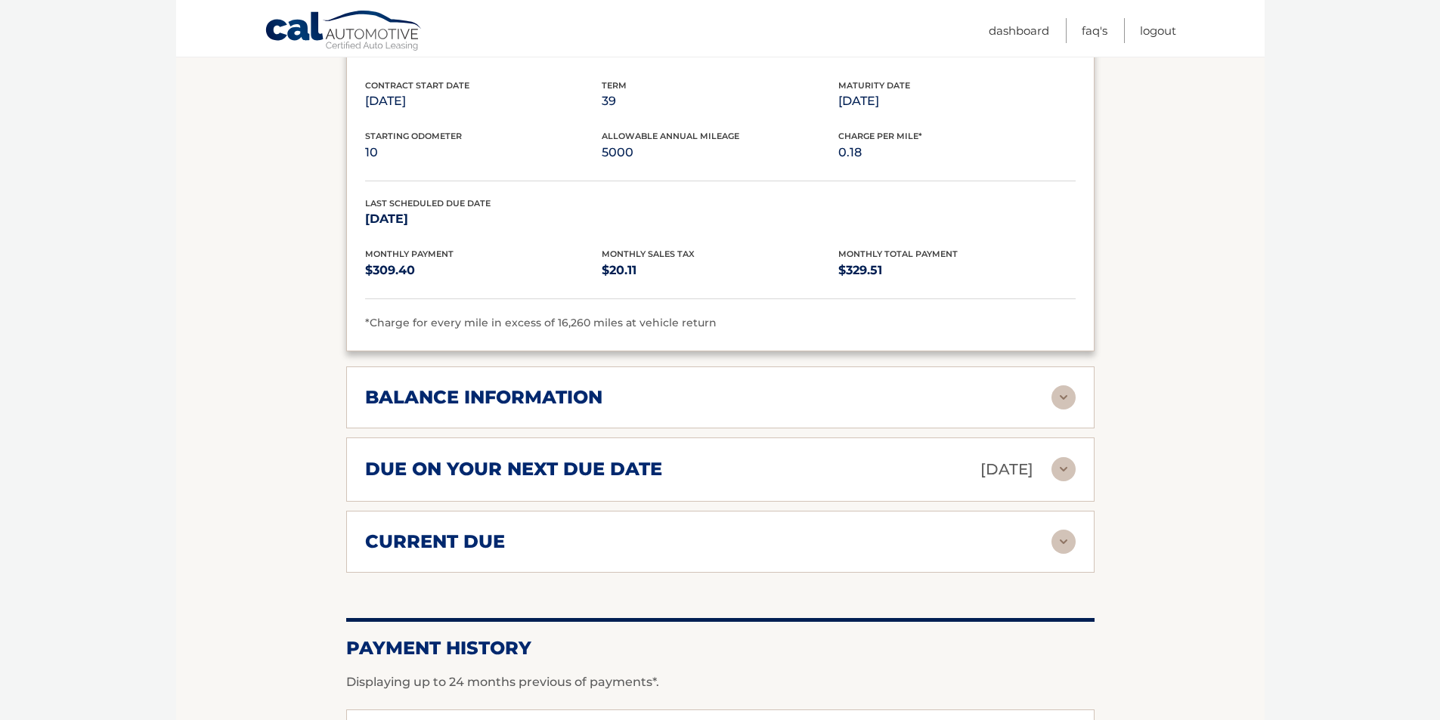
scroll to position [1587, 0]
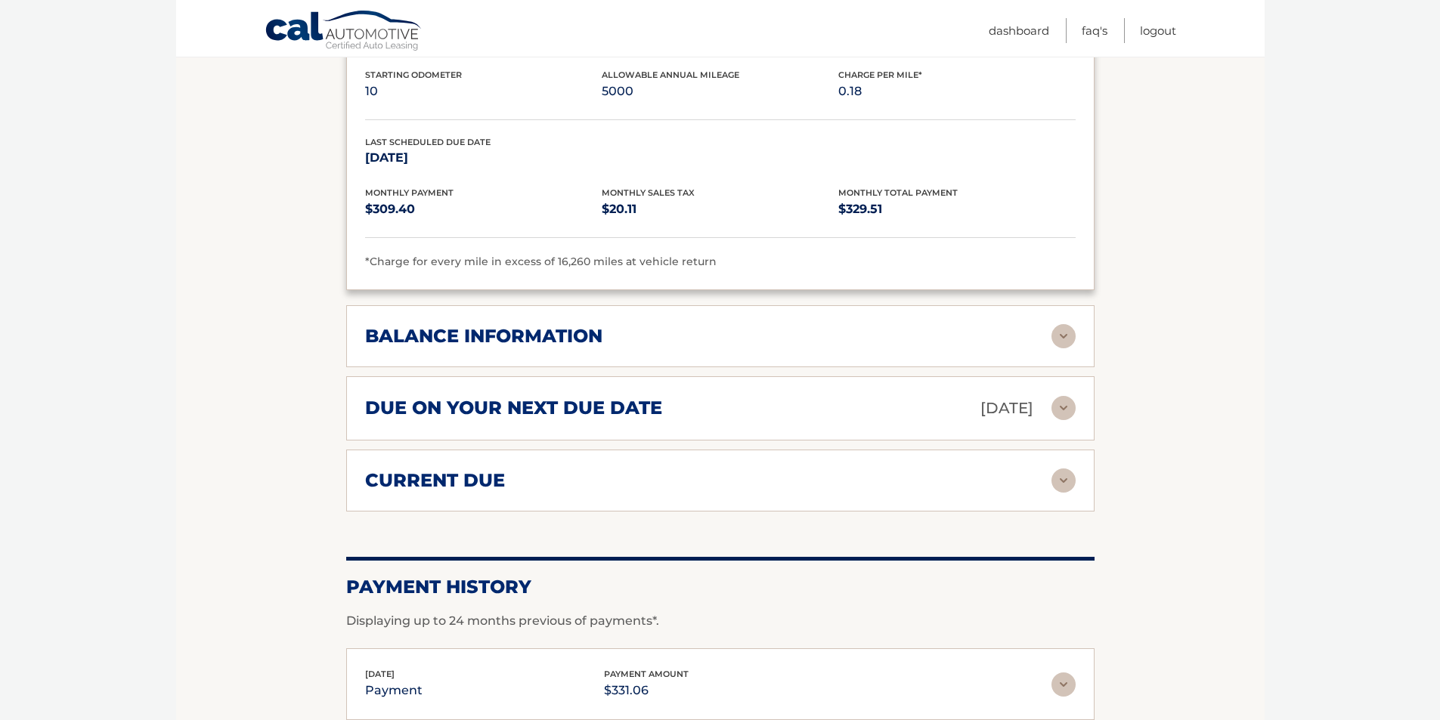
click at [1067, 341] on img at bounding box center [1063, 336] width 24 height 24
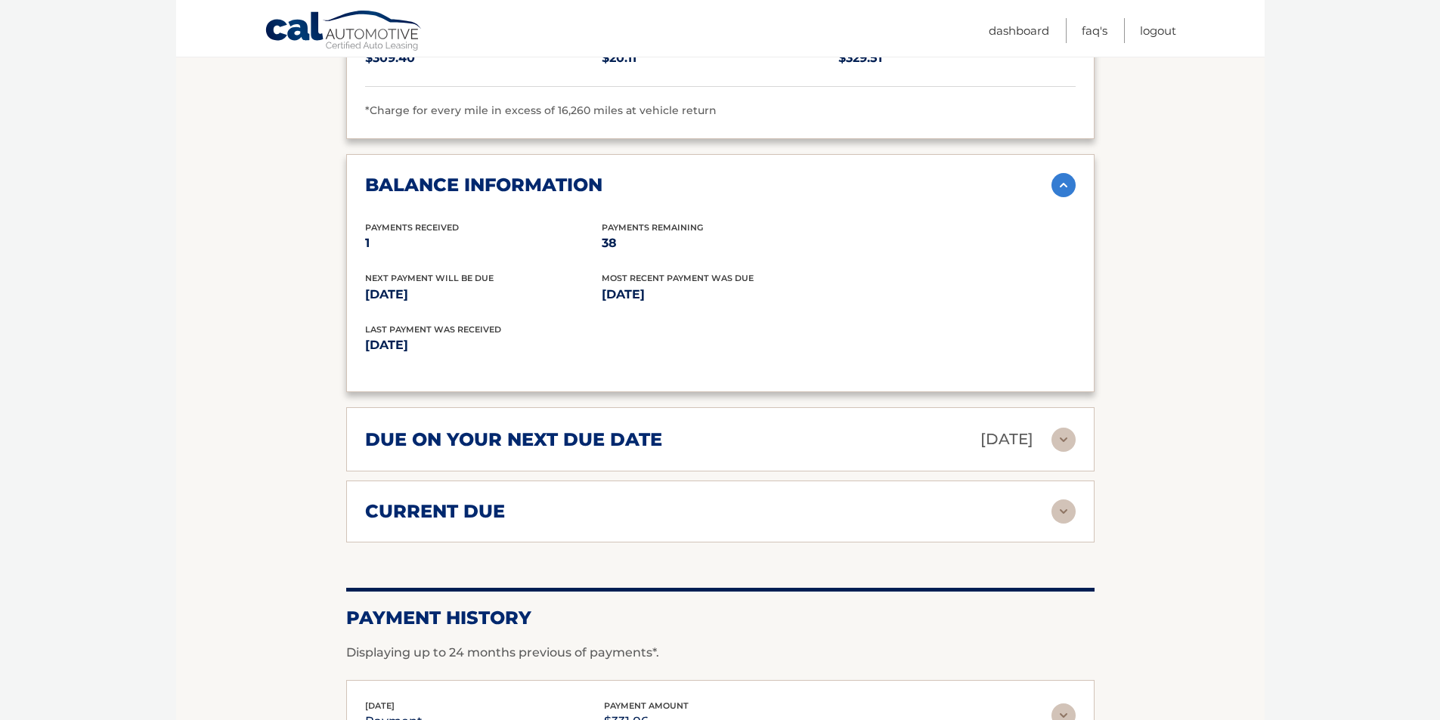
scroll to position [1814, 0]
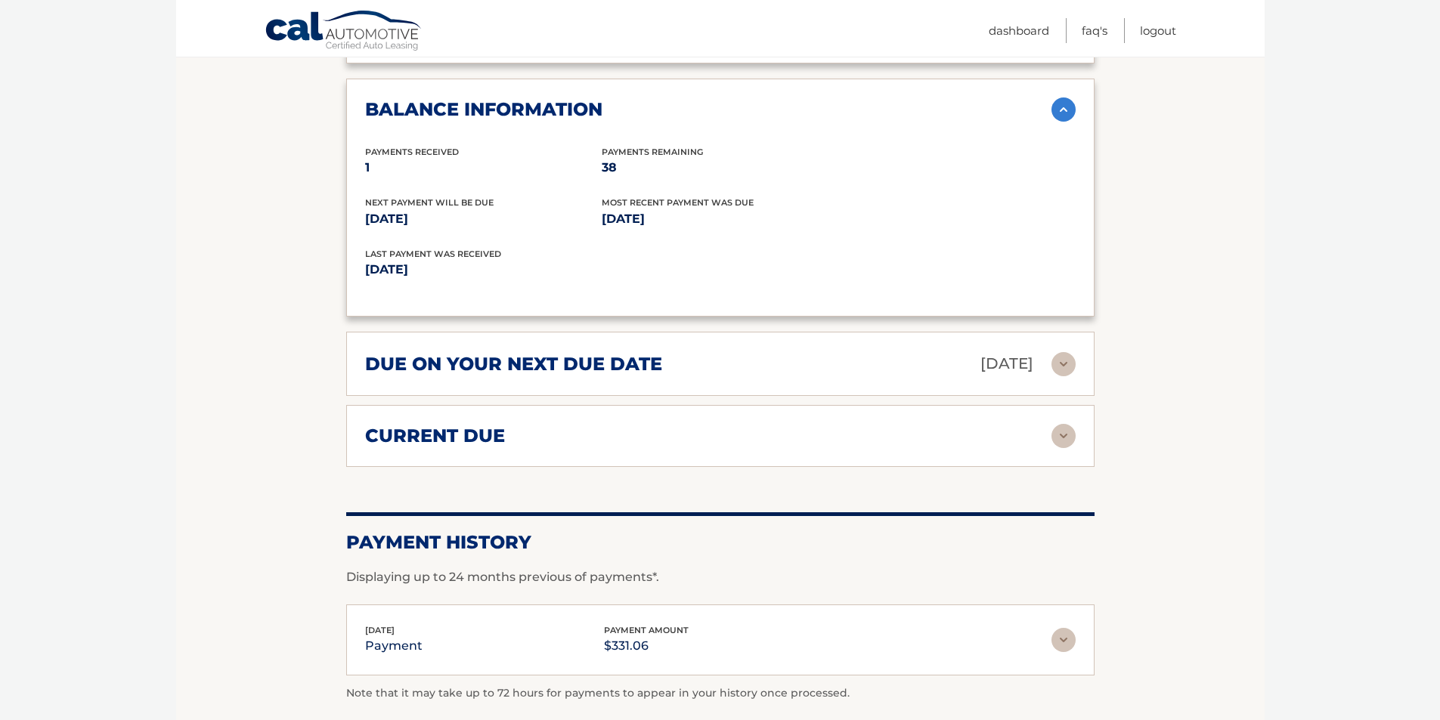
click at [1065, 354] on img at bounding box center [1063, 364] width 24 height 24
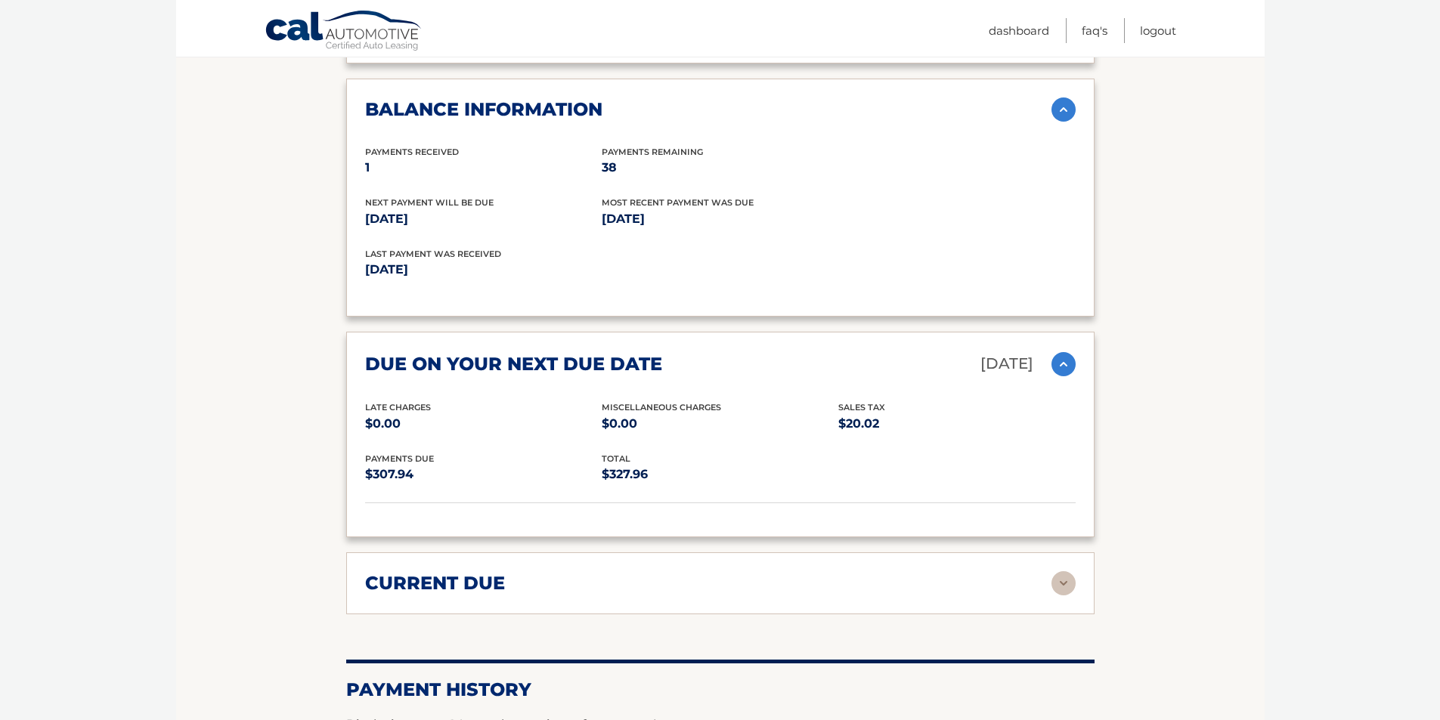
click at [1054, 582] on img at bounding box center [1063, 583] width 24 height 24
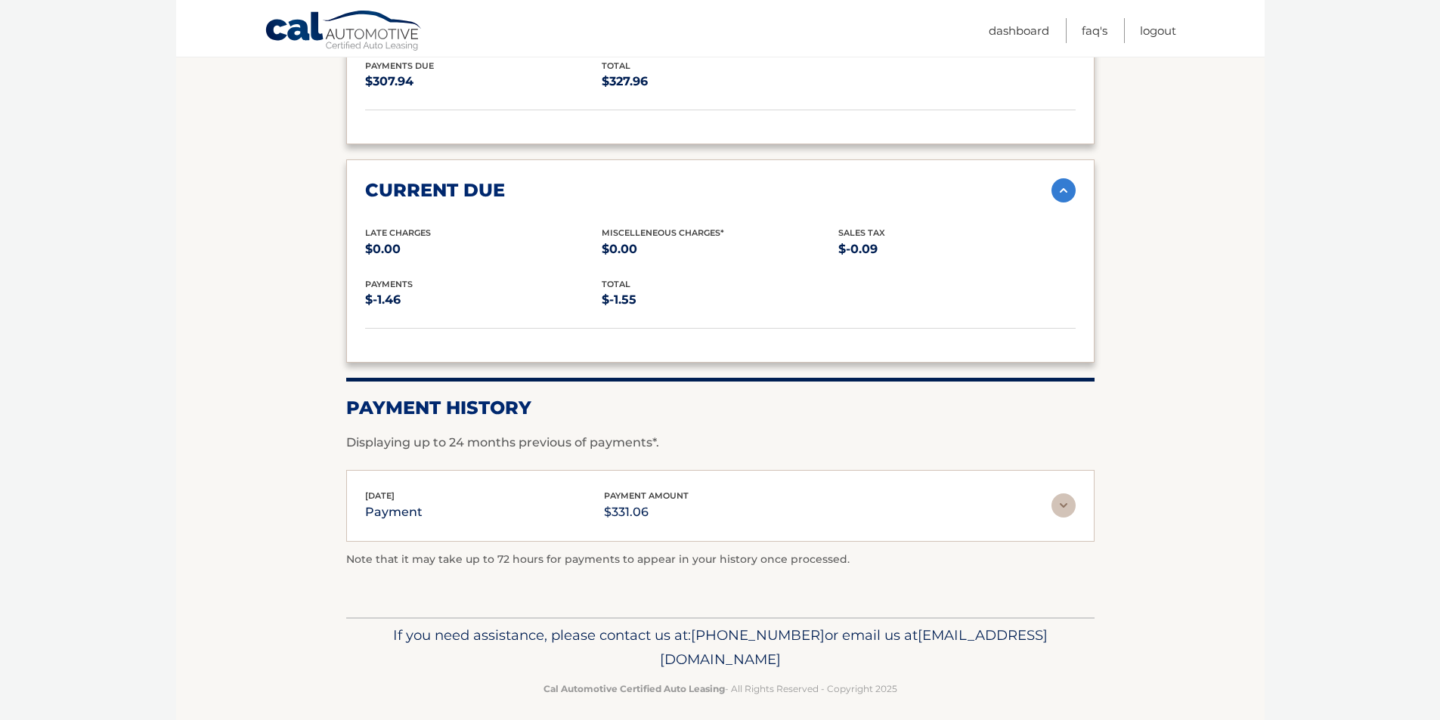
scroll to position [2218, 0]
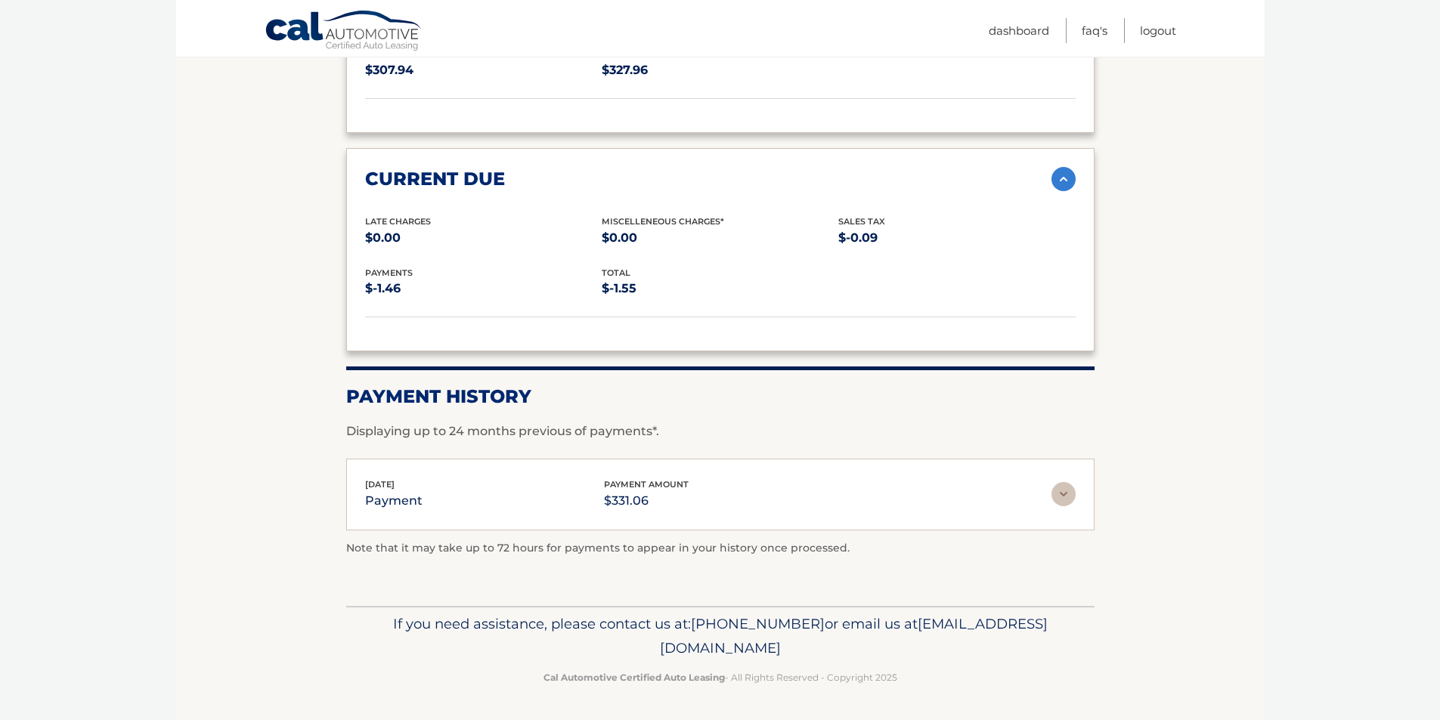
click at [1066, 499] on img at bounding box center [1063, 494] width 24 height 24
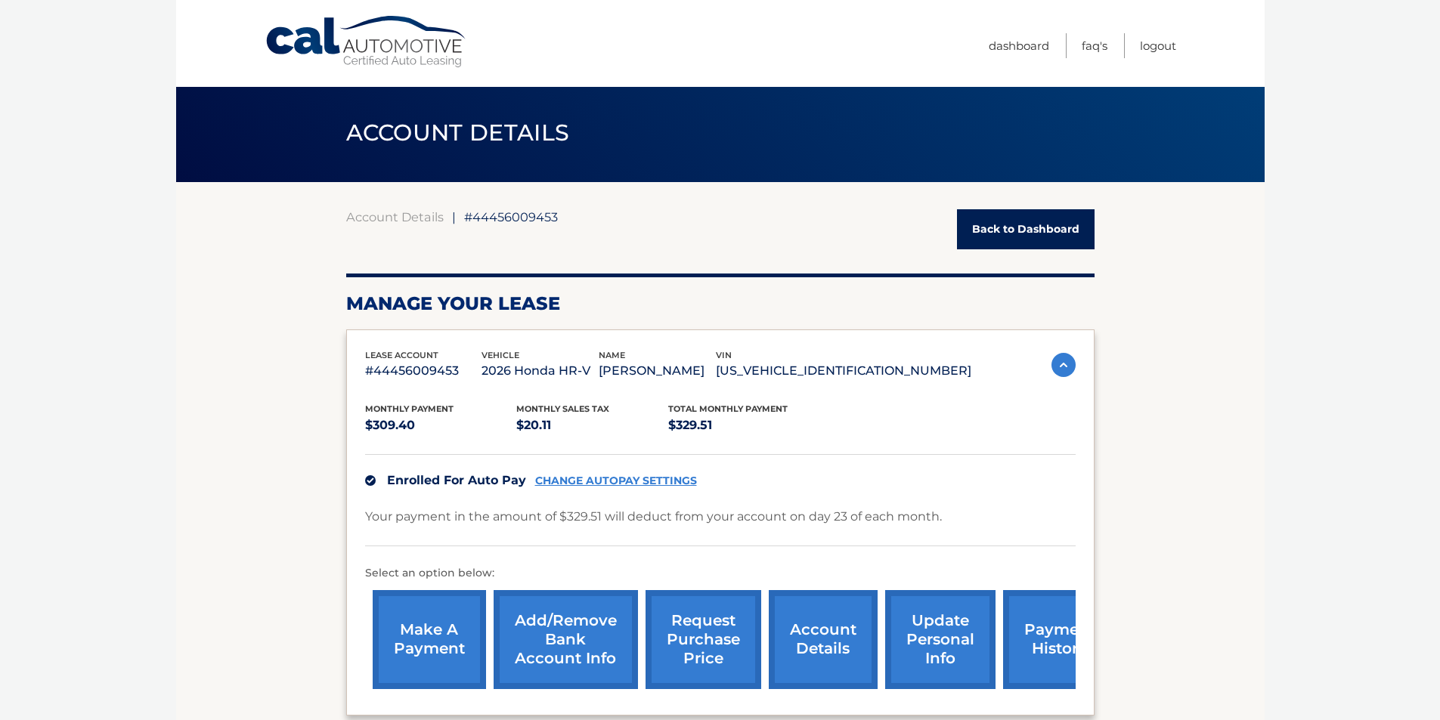
scroll to position [0, 0]
